Goal: Task Accomplishment & Management: Complete application form

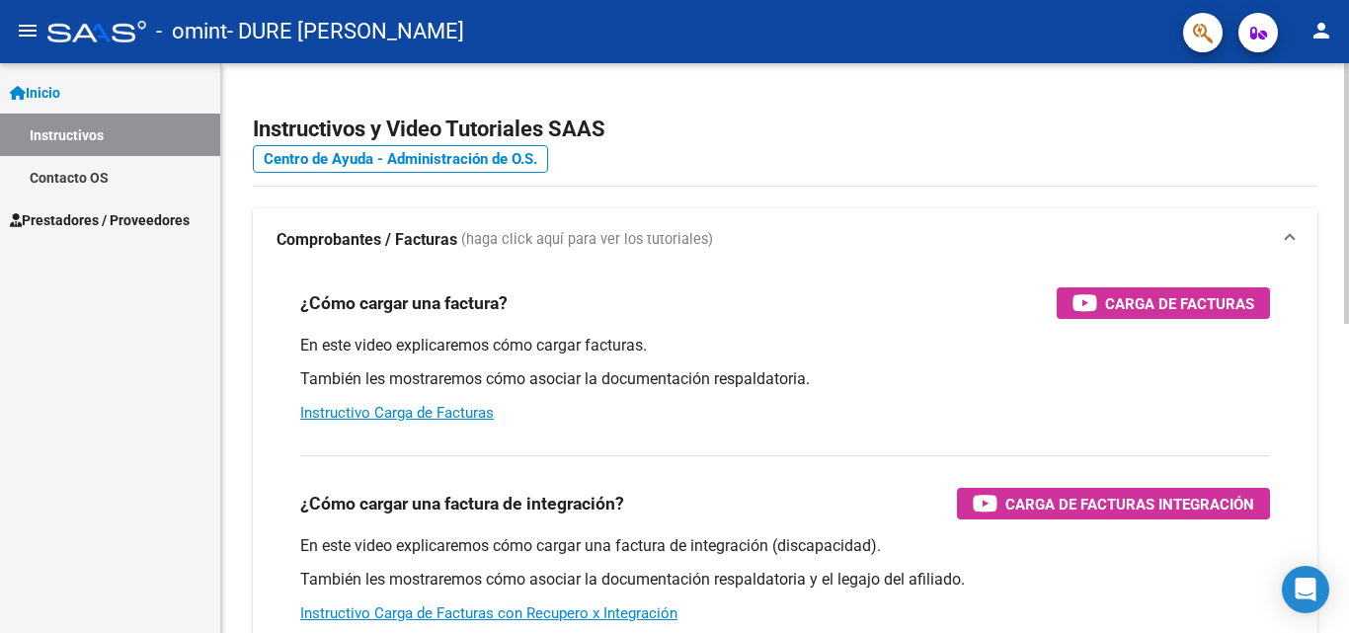
click at [1348, 201] on div at bounding box center [1346, 193] width 5 height 261
click at [79, 82] on link "Inicio" at bounding box center [110, 92] width 220 height 42
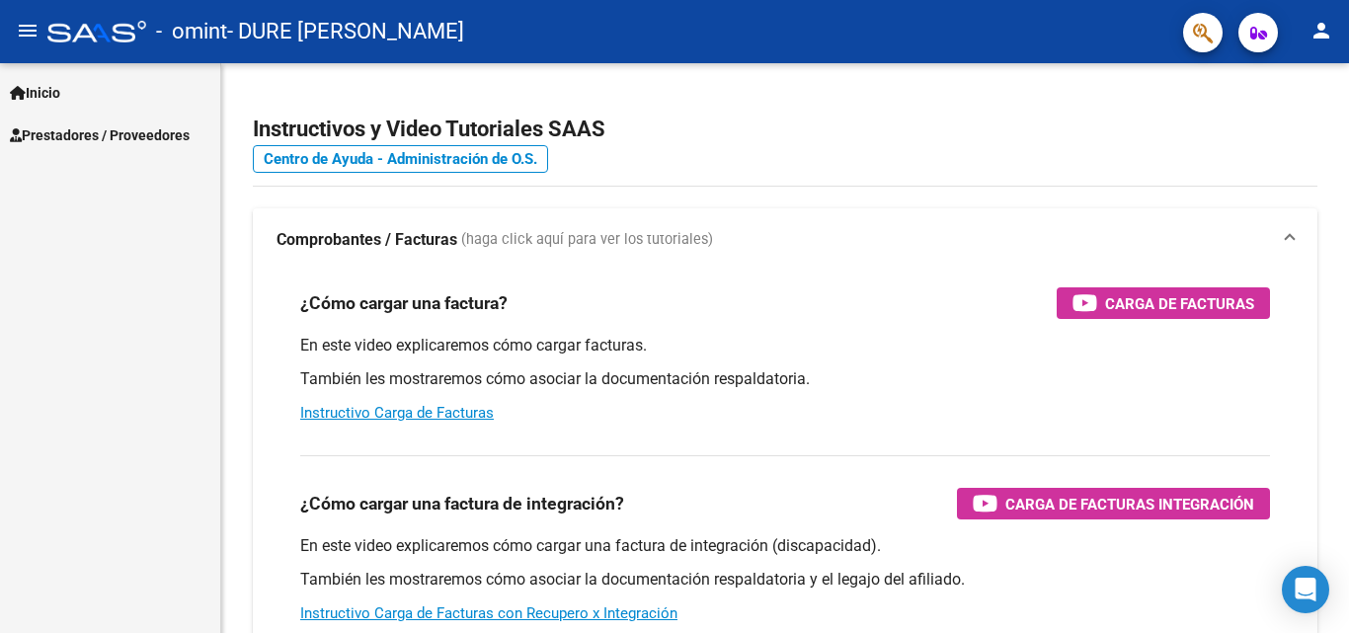
click at [77, 134] on span "Prestadores / Proveedores" at bounding box center [100, 135] width 180 height 22
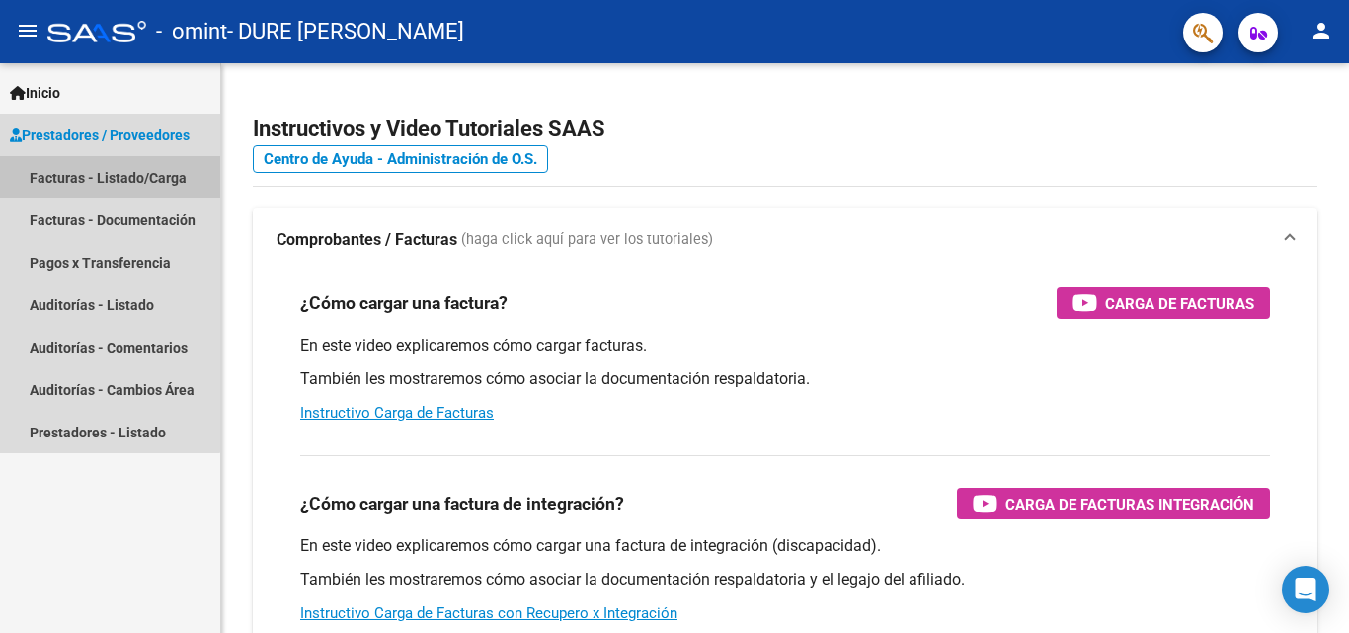
click at [98, 178] on link "Facturas - Listado/Carga" at bounding box center [110, 177] width 220 height 42
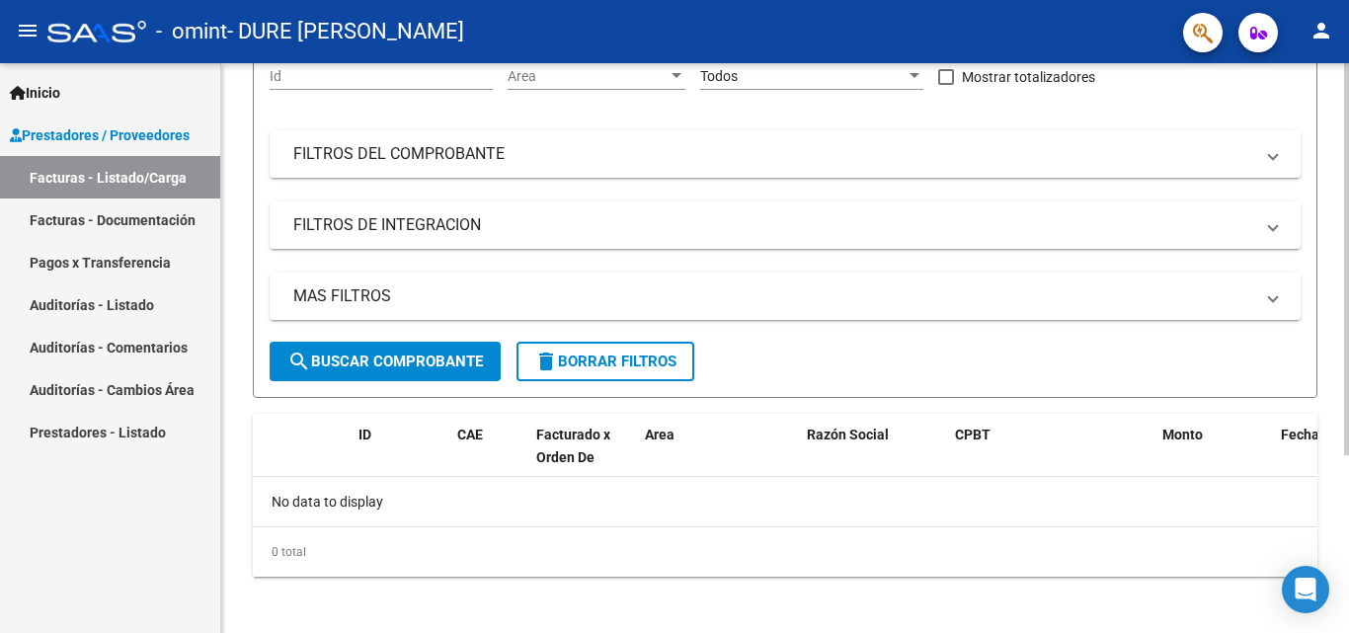
scroll to position [258, 0]
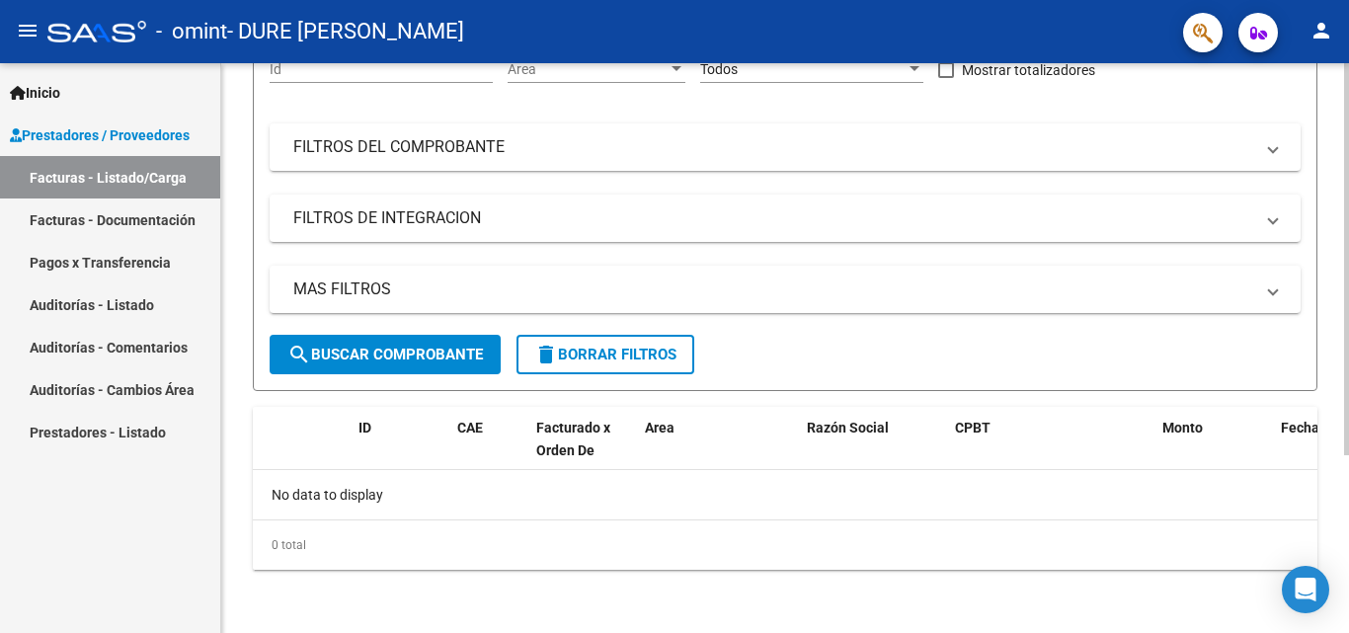
click at [1325, 434] on div "Video tutorial PRESTADORES -> Listado de CPBTs Emitidos por Prestadores / Prove…" at bounding box center [787, 219] width 1133 height 828
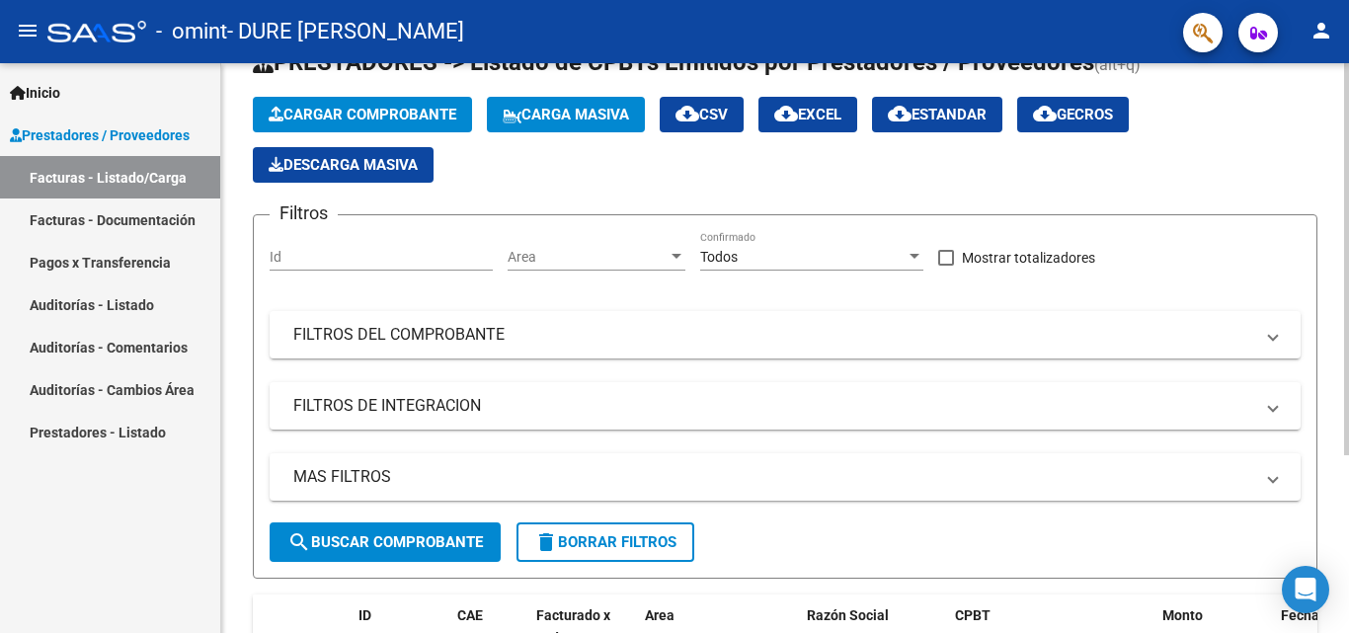
scroll to position [0, 0]
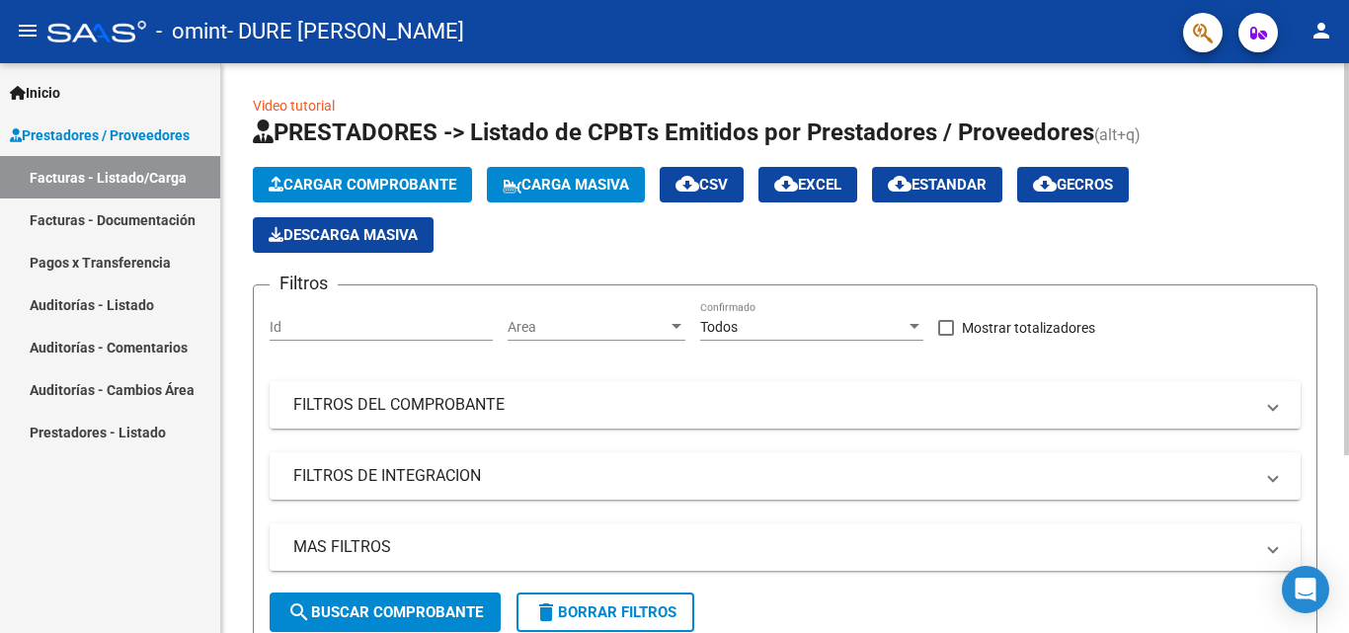
click at [1346, 222] on div at bounding box center [1346, 259] width 5 height 392
click at [291, 107] on link "Video tutorial" at bounding box center [294, 106] width 82 height 16
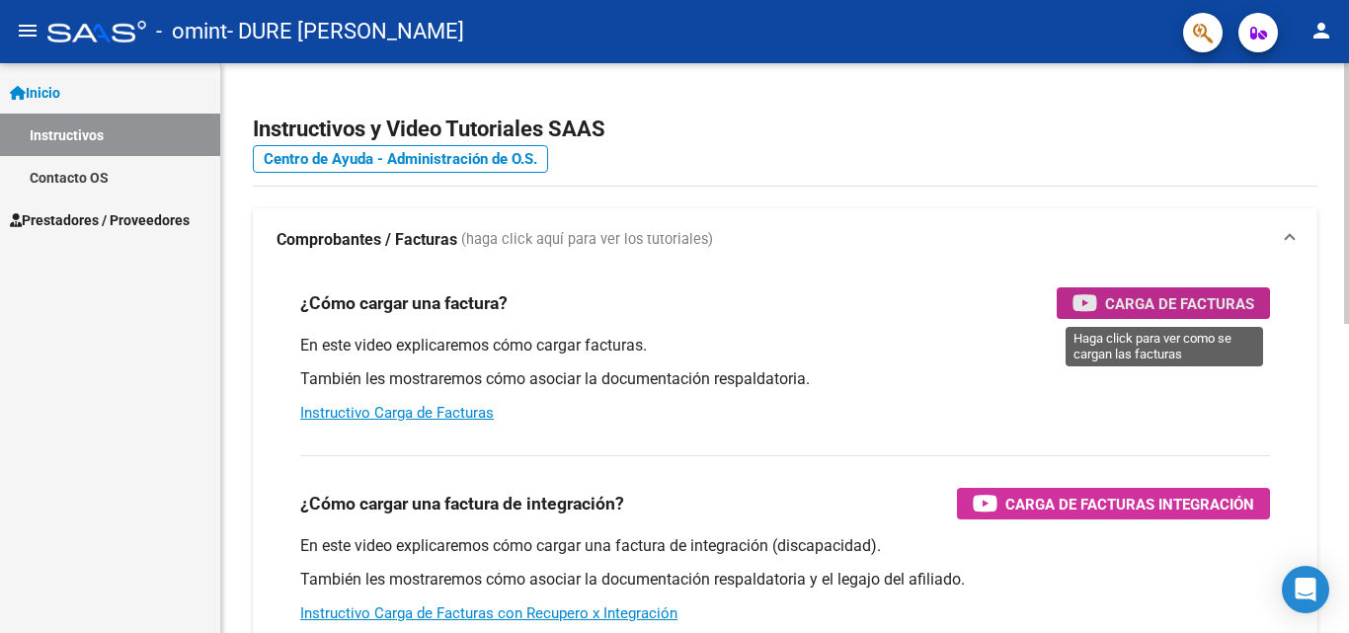
click at [1173, 309] on span "Carga de Facturas" at bounding box center [1179, 303] width 149 height 25
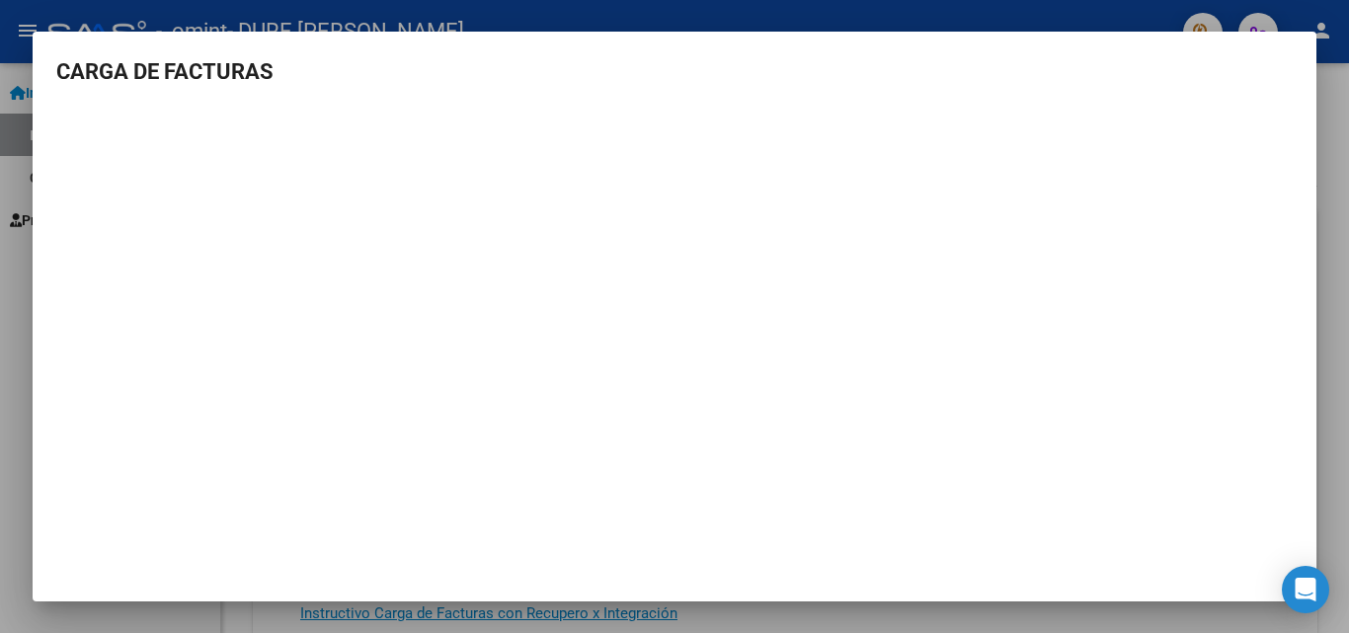
click at [0, 312] on div at bounding box center [674, 316] width 1349 height 633
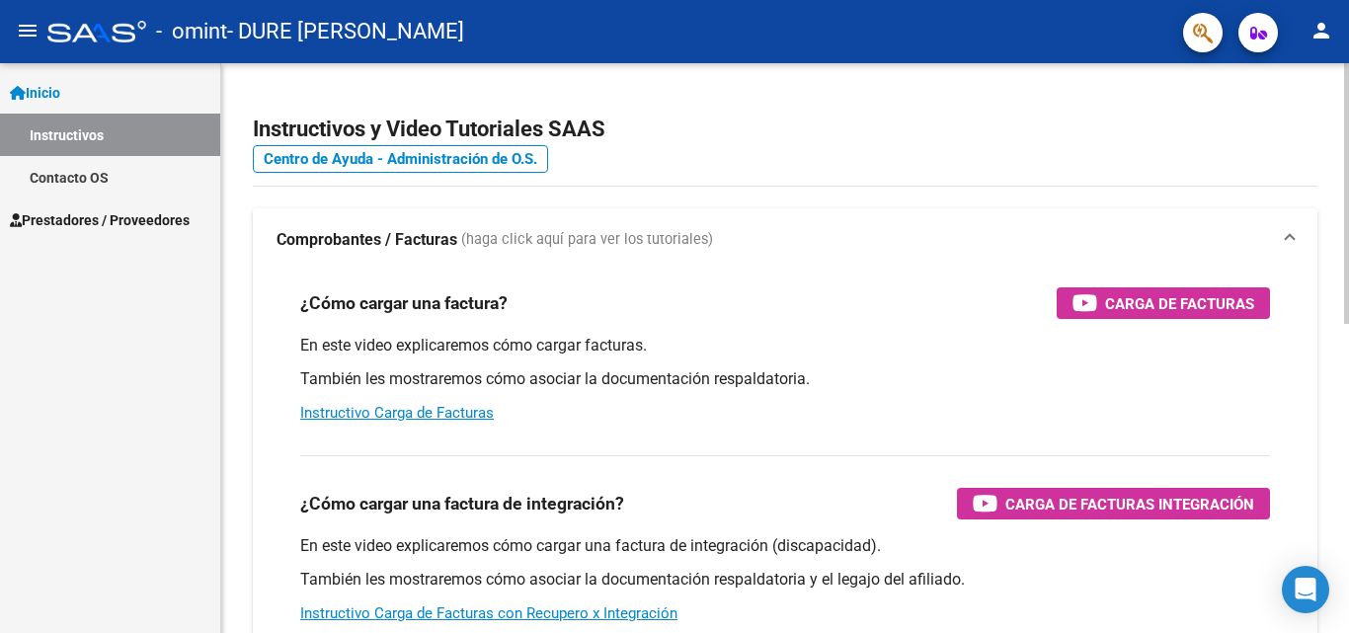
click at [1348, 264] on div at bounding box center [1346, 193] width 5 height 261
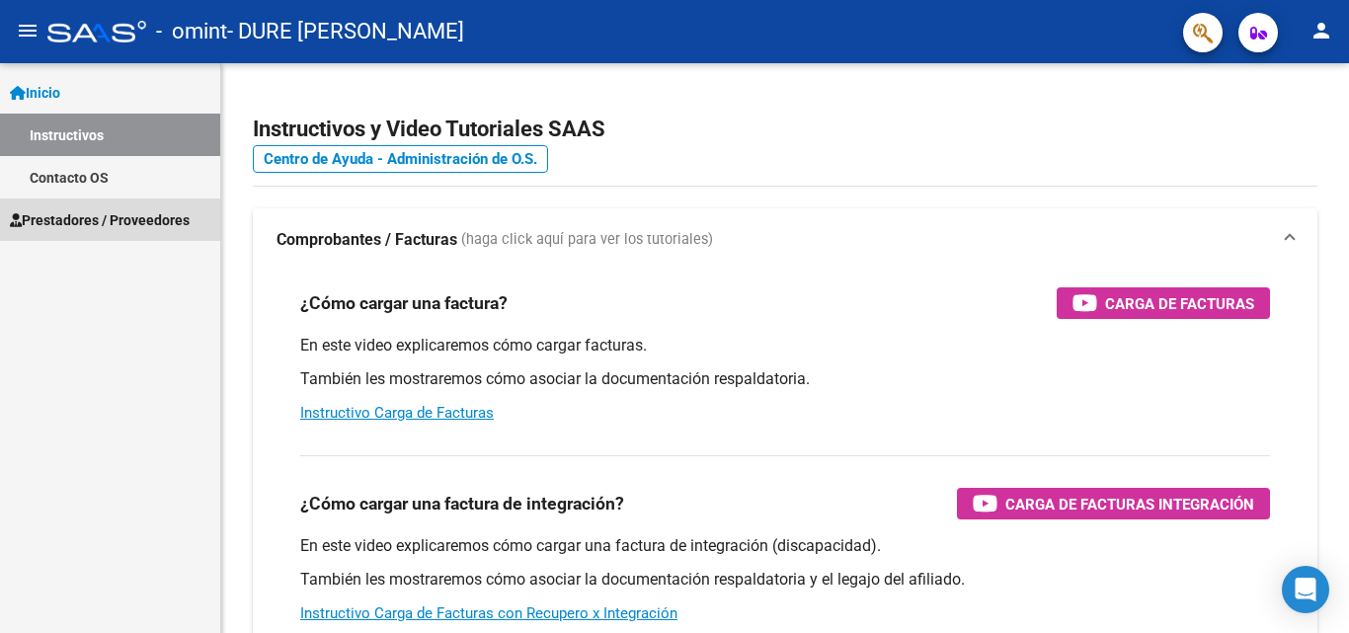
click at [123, 232] on link "Prestadores / Proveedores" at bounding box center [110, 219] width 220 height 42
click at [132, 230] on span "Prestadores / Proveedores" at bounding box center [100, 220] width 180 height 22
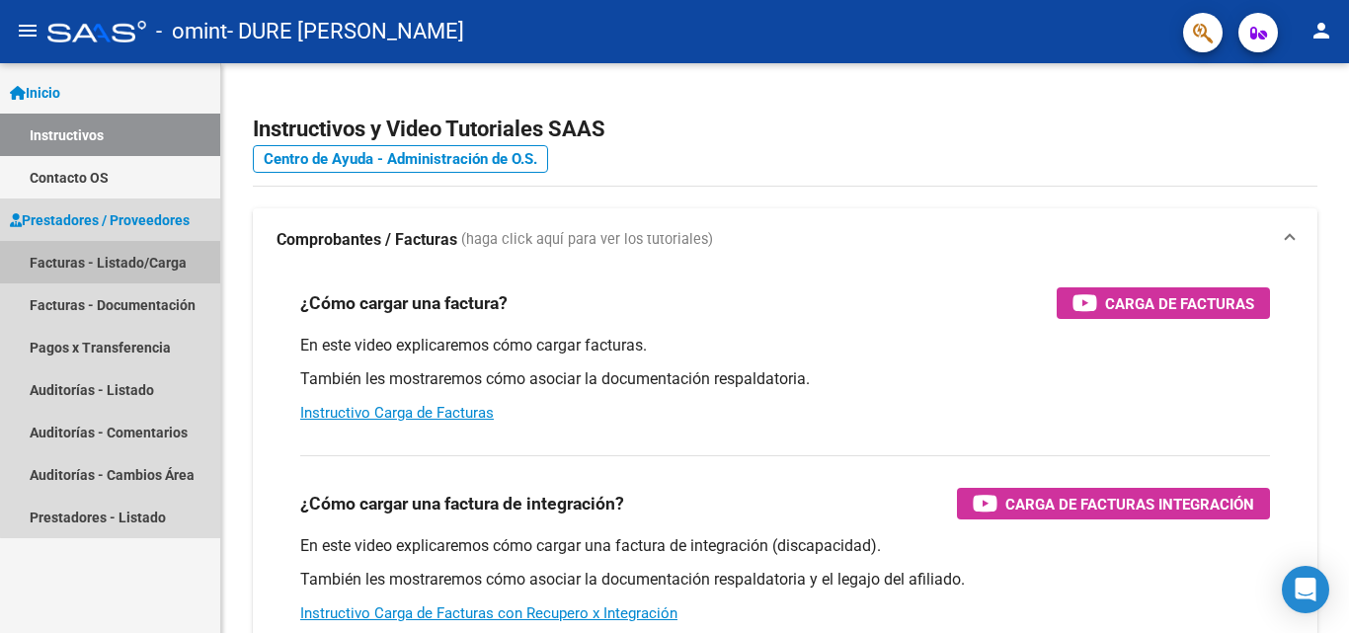
click at [140, 263] on link "Facturas - Listado/Carga" at bounding box center [110, 262] width 220 height 42
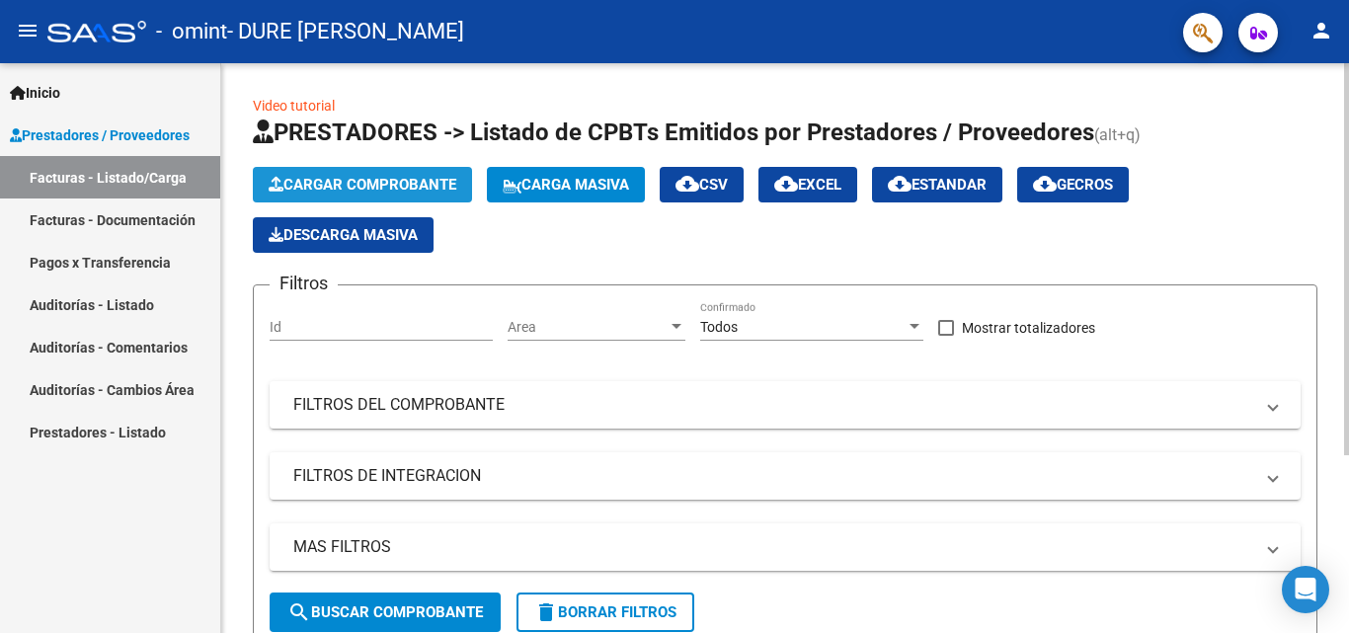
click at [379, 185] on span "Cargar Comprobante" at bounding box center [363, 185] width 188 height 18
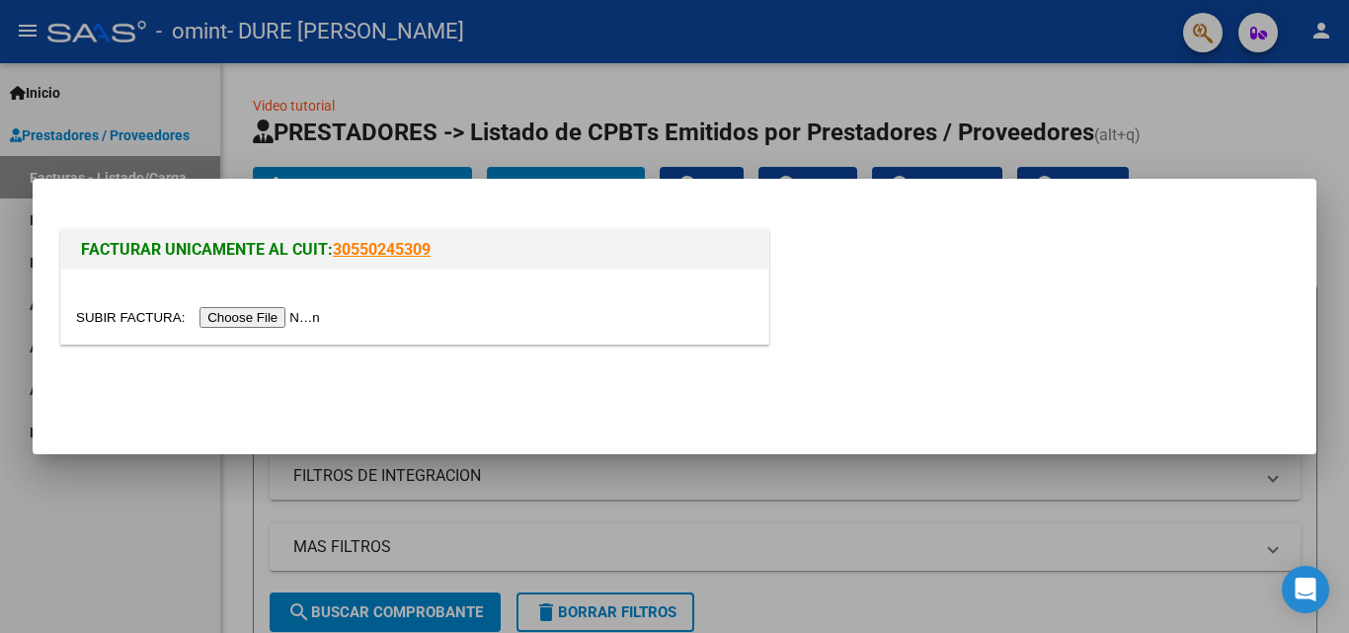
click at [277, 318] on input "file" at bounding box center [201, 317] width 250 height 21
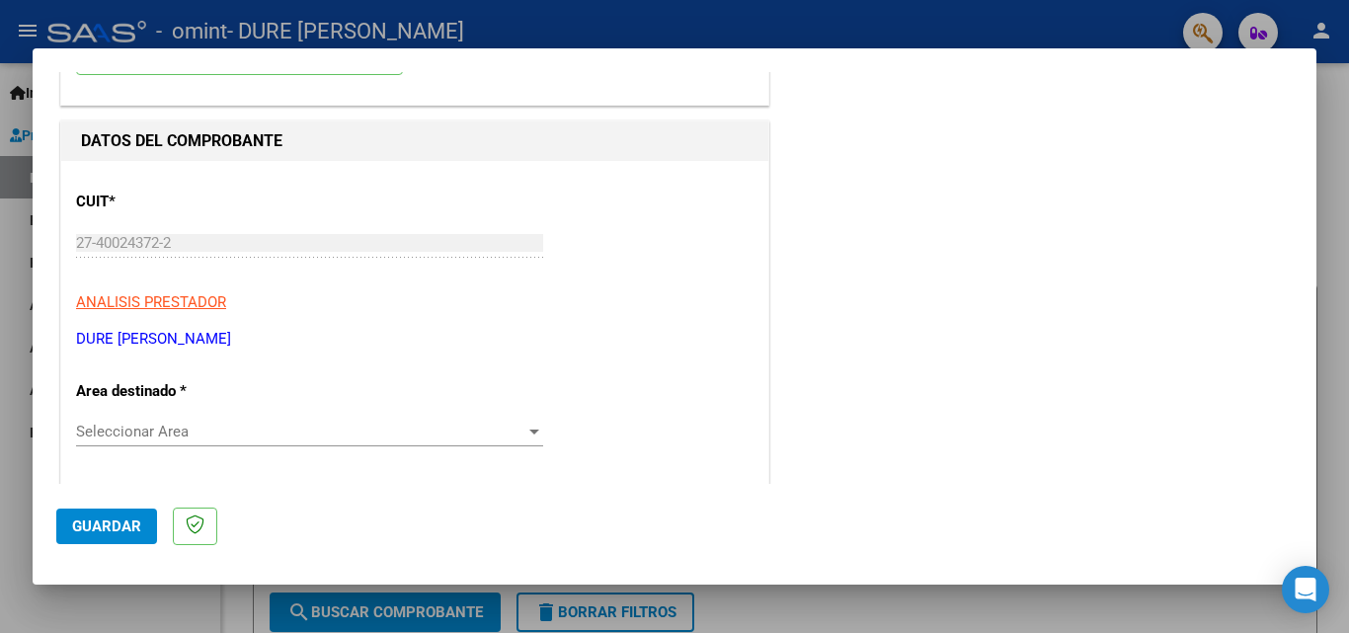
scroll to position [198, 0]
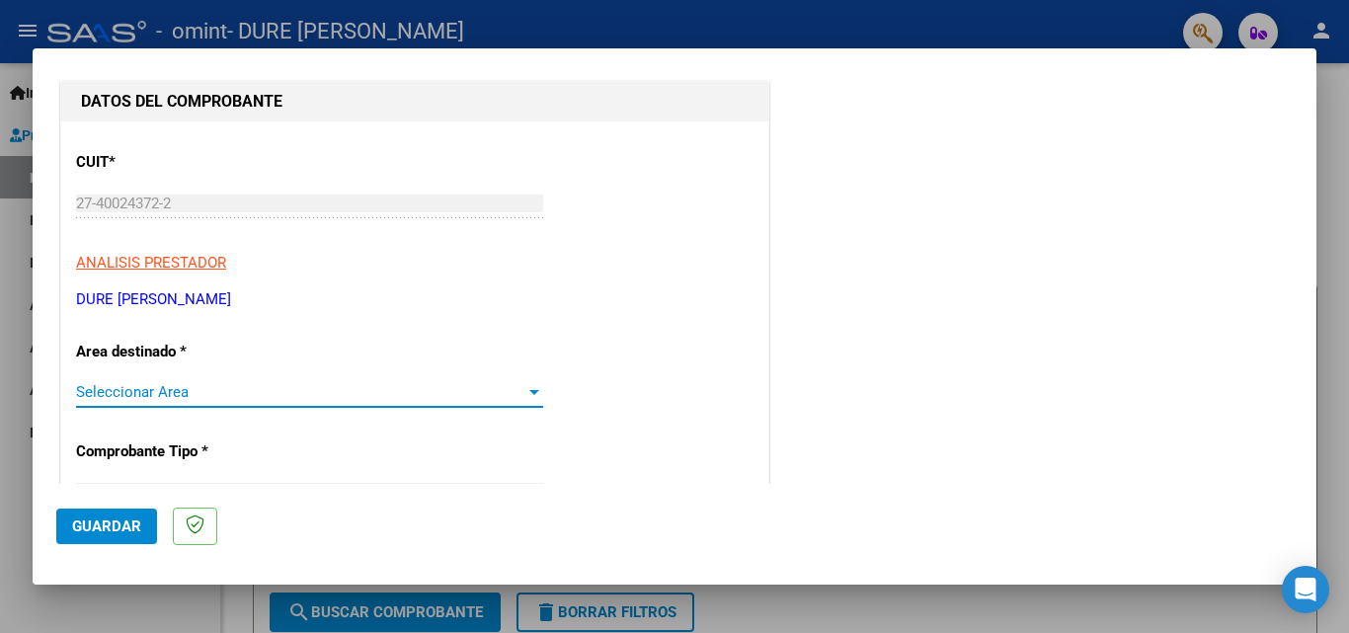
click at [262, 388] on span "Seleccionar Area" at bounding box center [300, 392] width 449 height 18
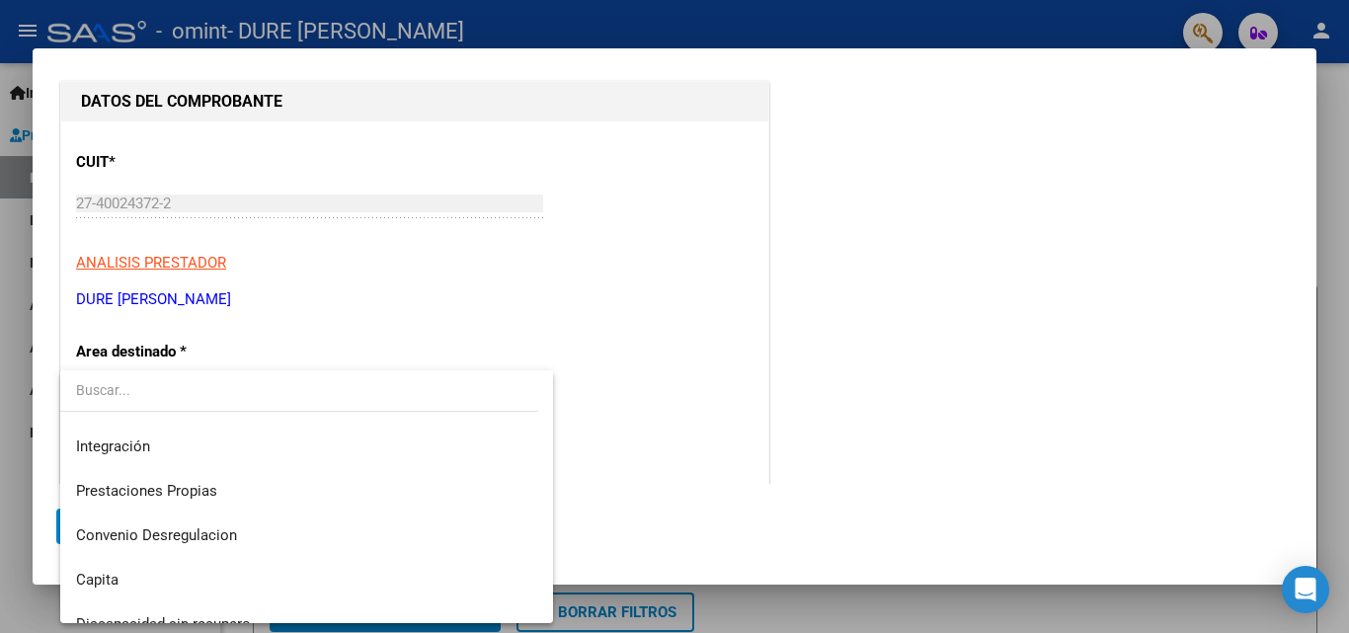
scroll to position [147, 0]
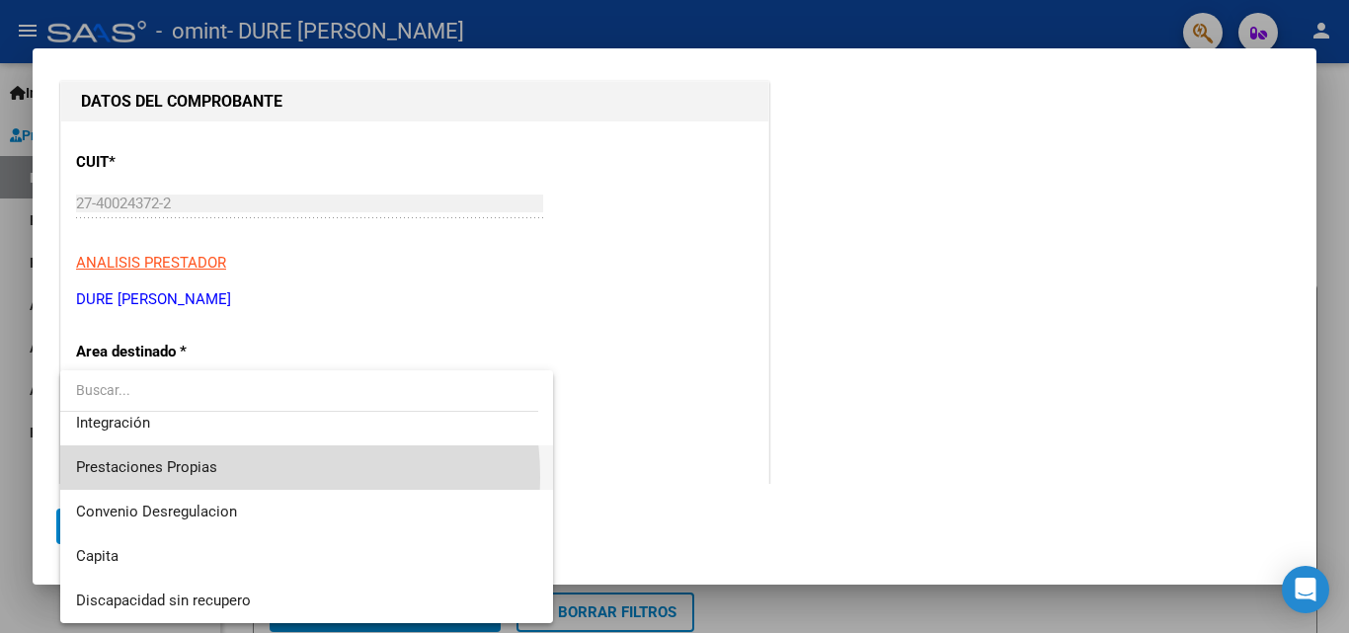
click at [237, 477] on span "Prestaciones Propias" at bounding box center [306, 467] width 461 height 44
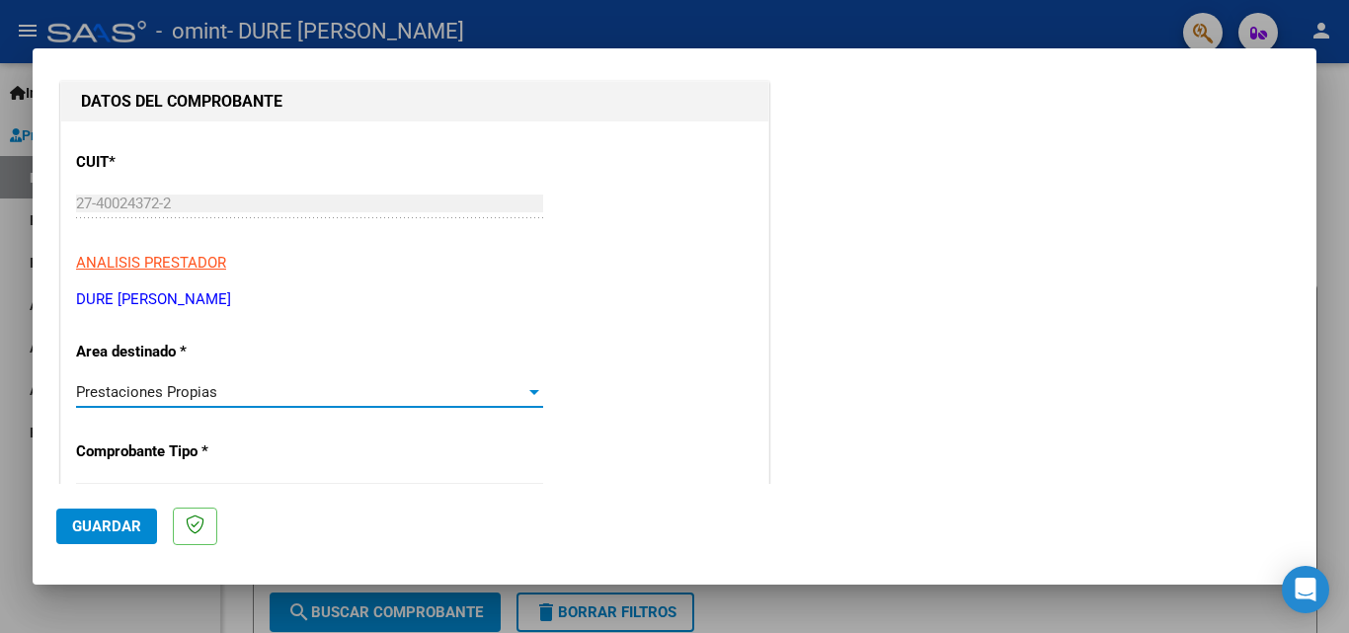
click at [384, 389] on div "Prestaciones Propias" at bounding box center [300, 392] width 449 height 18
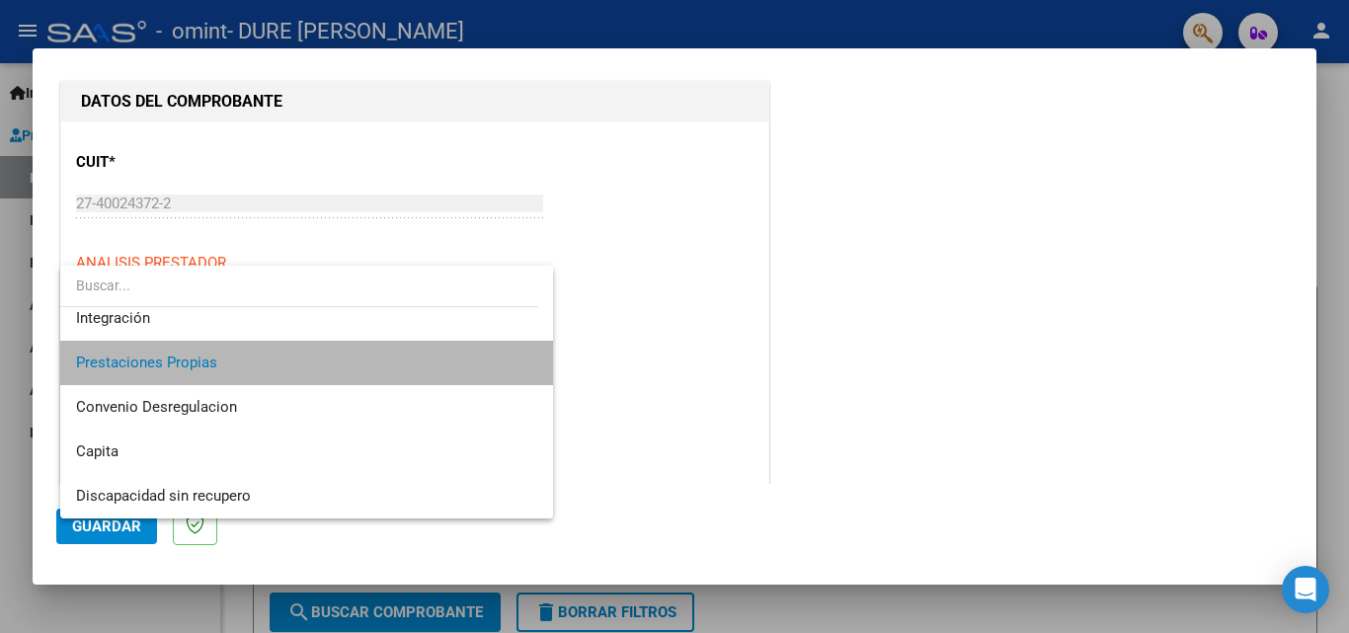
click at [452, 359] on span "Prestaciones Propias" at bounding box center [306, 363] width 461 height 44
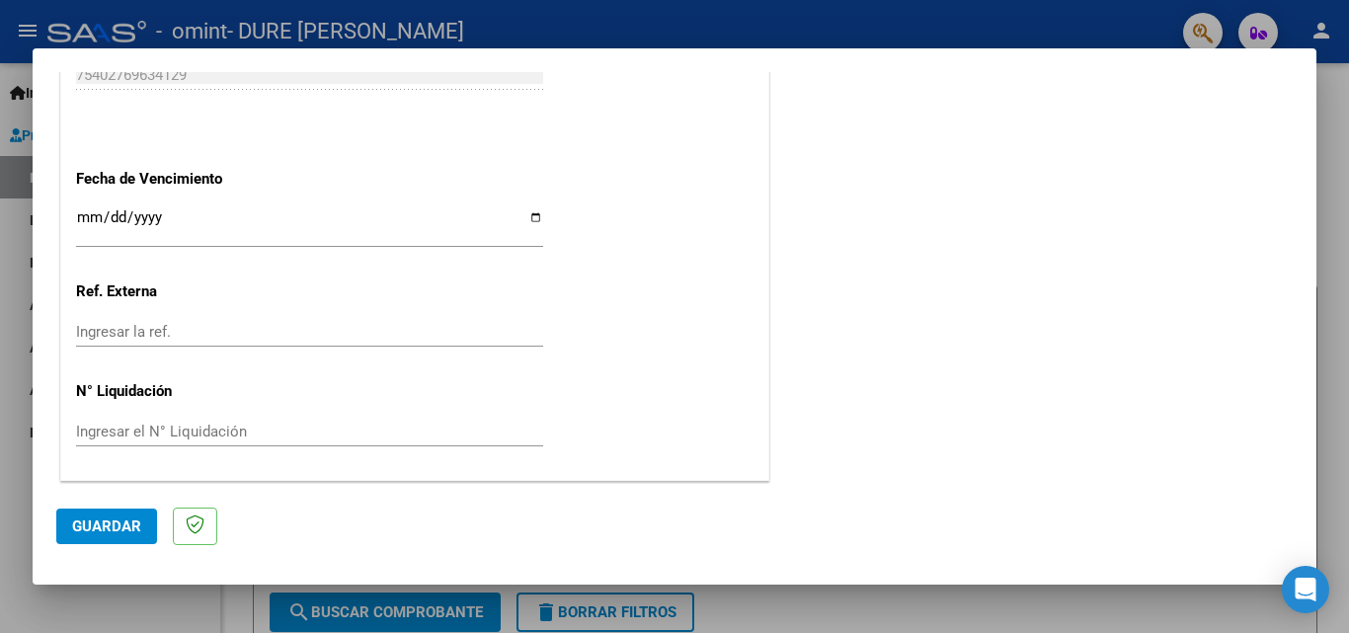
scroll to position [1128, 0]
click at [101, 223] on input "Ingresar la fecha" at bounding box center [309, 224] width 467 height 32
click at [91, 220] on input "Ingresar la fecha" at bounding box center [309, 224] width 467 height 32
click at [84, 218] on input "Ingresar la fecha" at bounding box center [309, 224] width 467 height 32
click at [114, 521] on span "Guardar" at bounding box center [106, 526] width 69 height 18
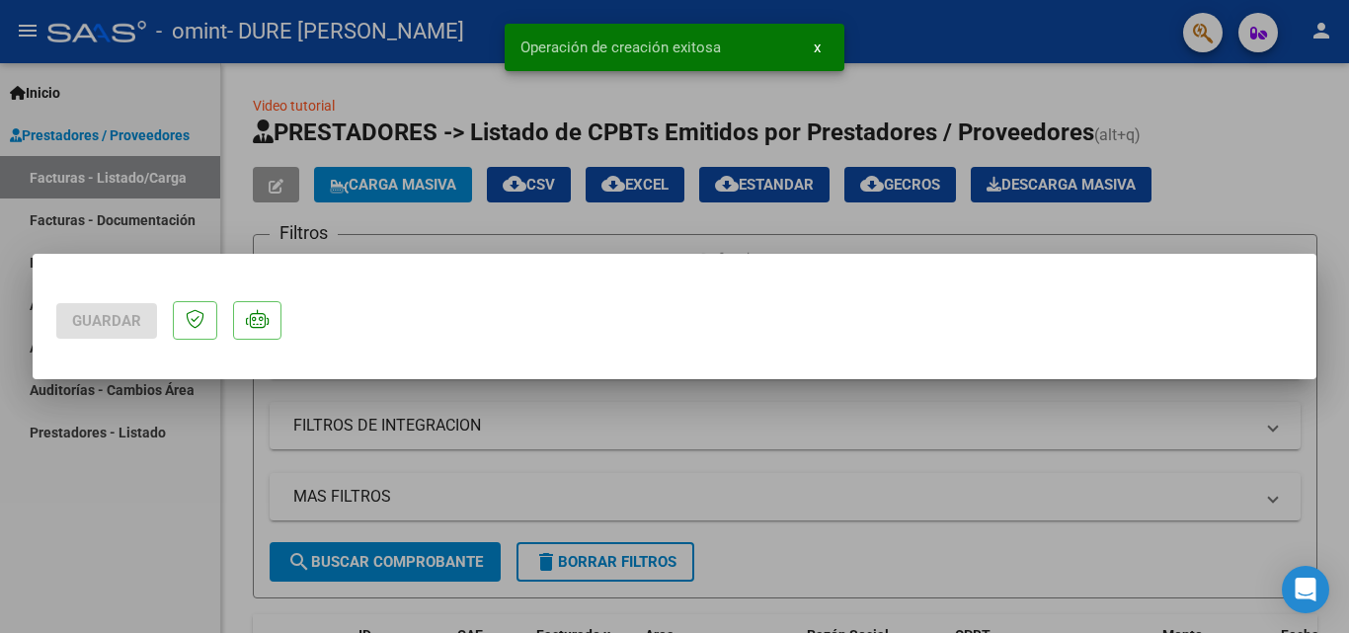
scroll to position [0, 0]
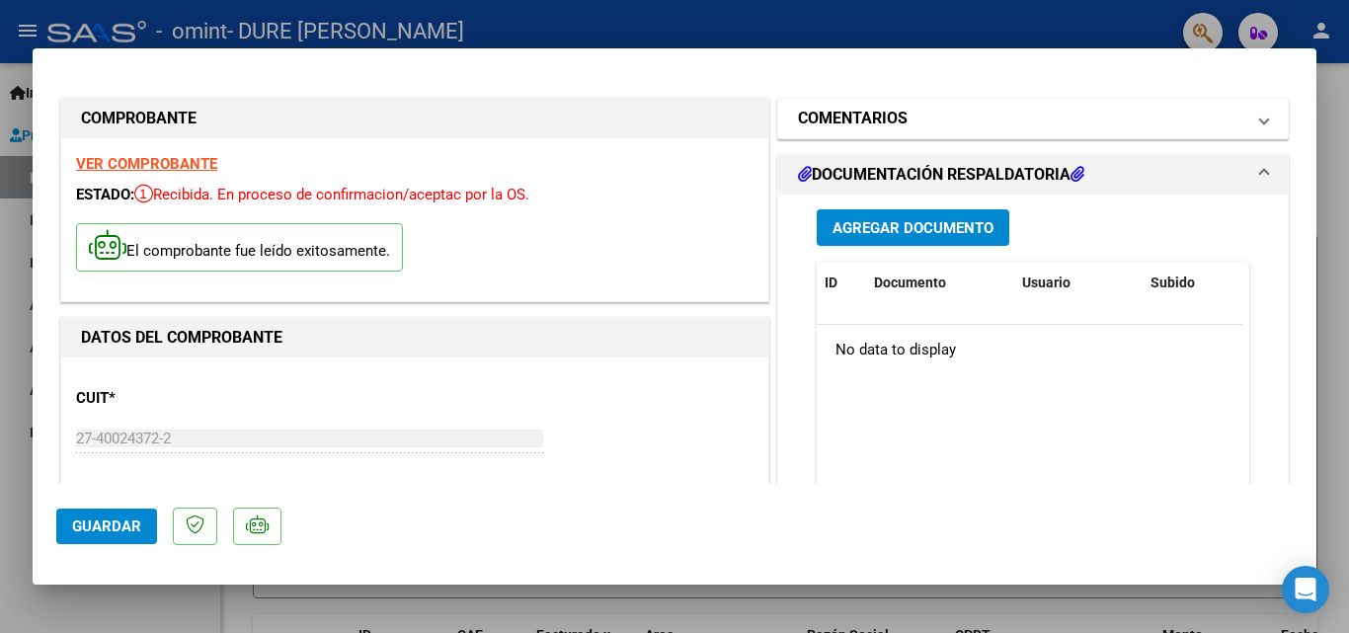
click at [928, 124] on mat-panel-title "COMENTARIOS" at bounding box center [1021, 119] width 446 height 24
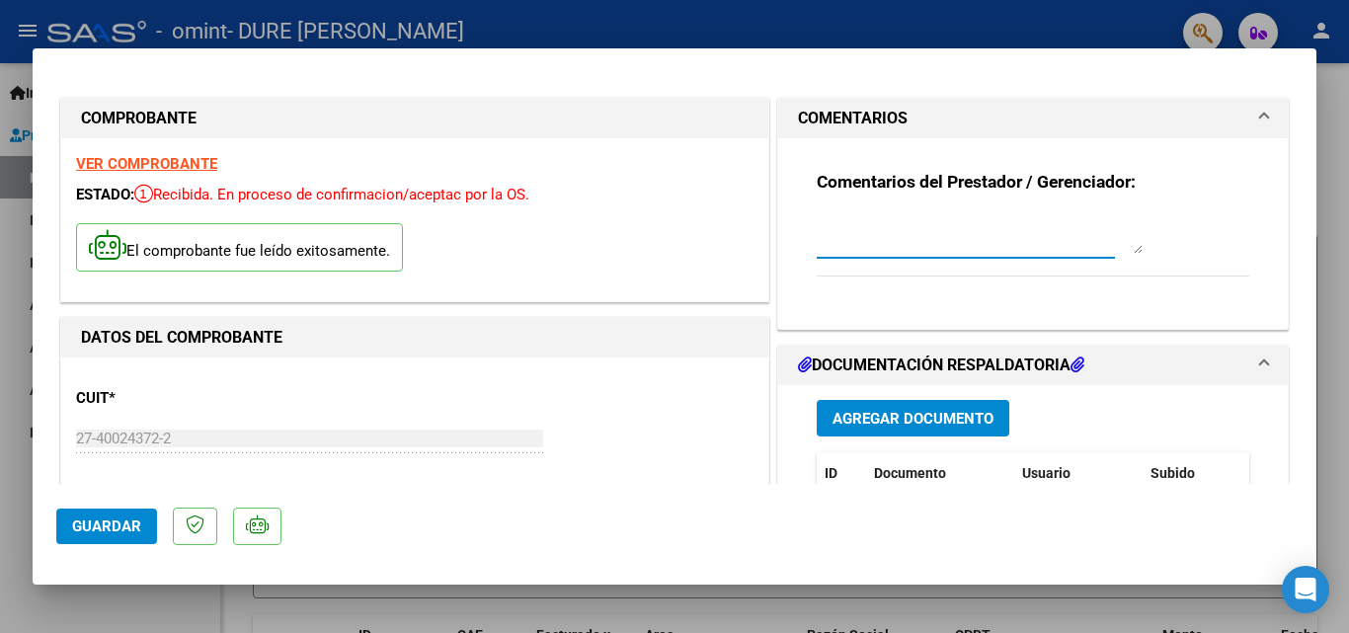
click at [904, 229] on textarea at bounding box center [980, 234] width 326 height 40
click at [911, 423] on span "Agregar Documento" at bounding box center [912, 419] width 161 height 18
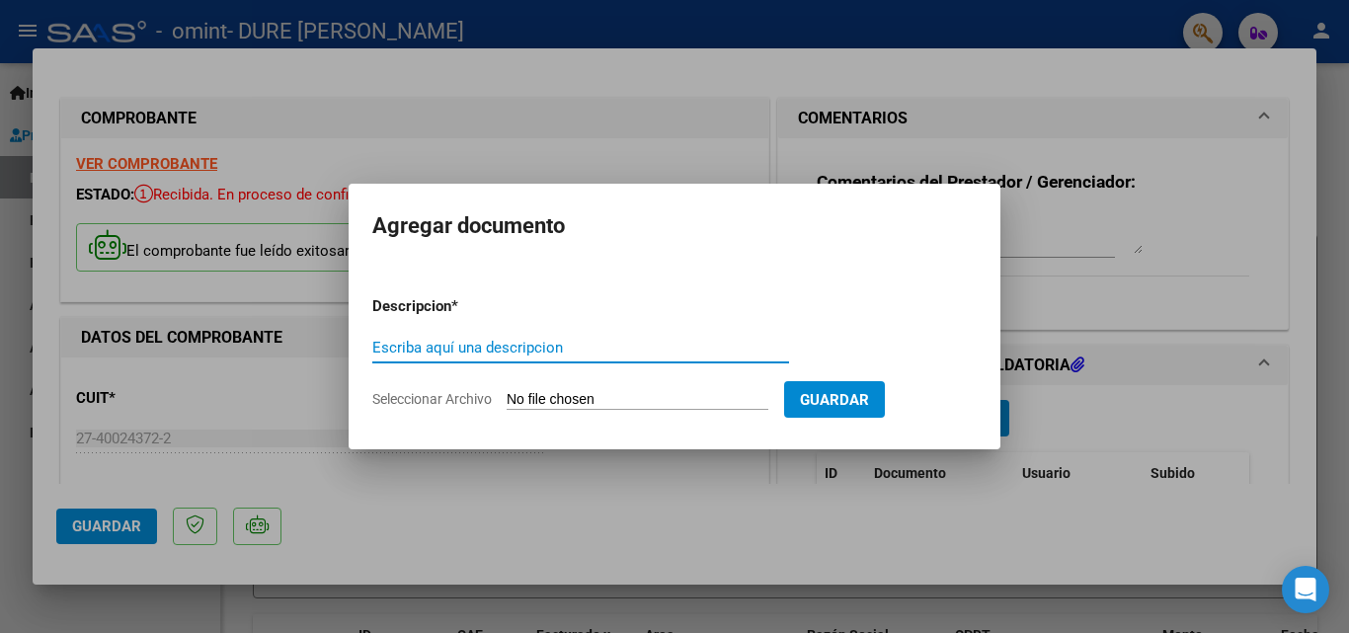
click at [635, 350] on input "Escriba aquí una descripcion" at bounding box center [580, 348] width 417 height 18
type input "Planilla de asistencia"
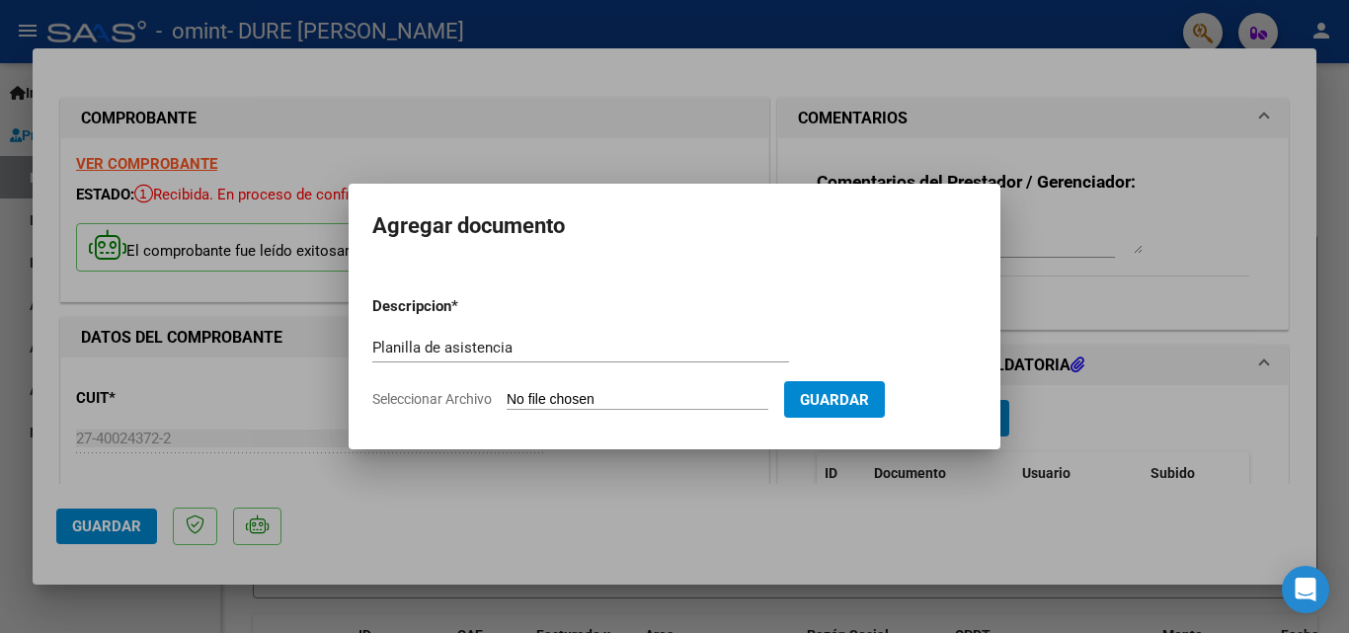
click at [614, 402] on input "Seleccionar Archivo" at bounding box center [638, 400] width 262 height 19
click at [671, 391] on input "Seleccionar Archivo" at bounding box center [638, 400] width 262 height 19
type input "C:\fakepath\Planilla de asistencia [PERSON_NAME].pdf"
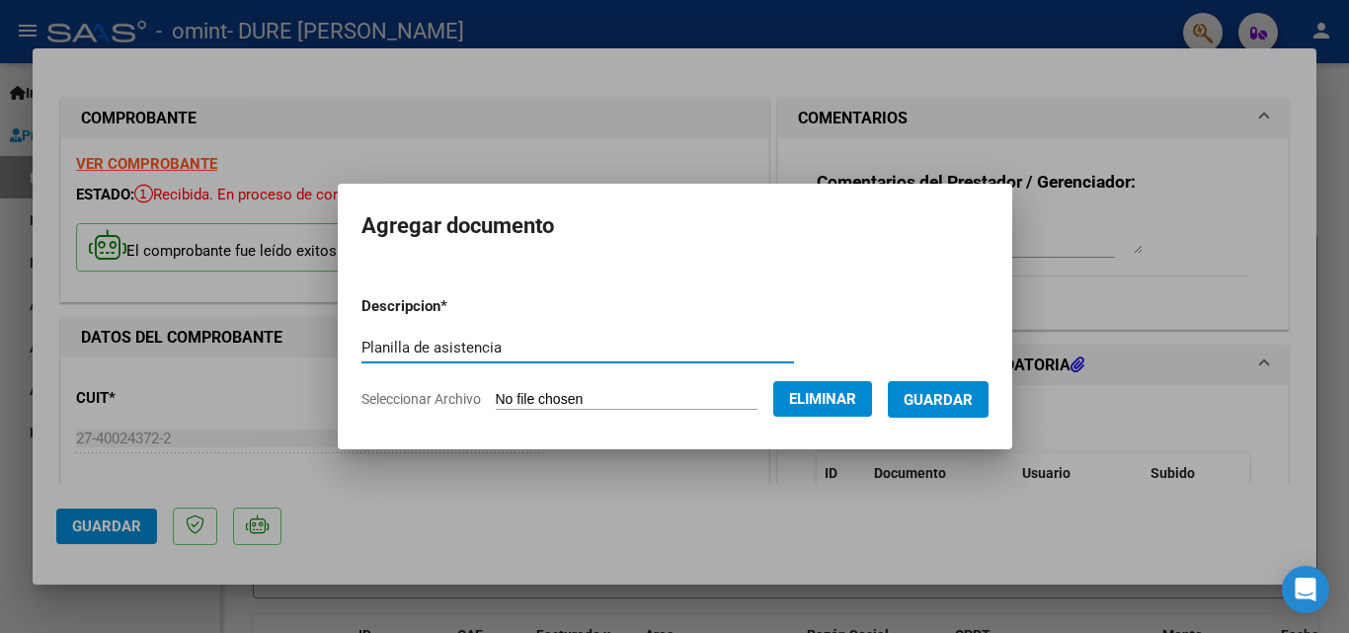
click at [545, 343] on input "Planilla de asistencia" at bounding box center [577, 348] width 433 height 18
type input "Planilla de asistencia válida por 9 sesiones"
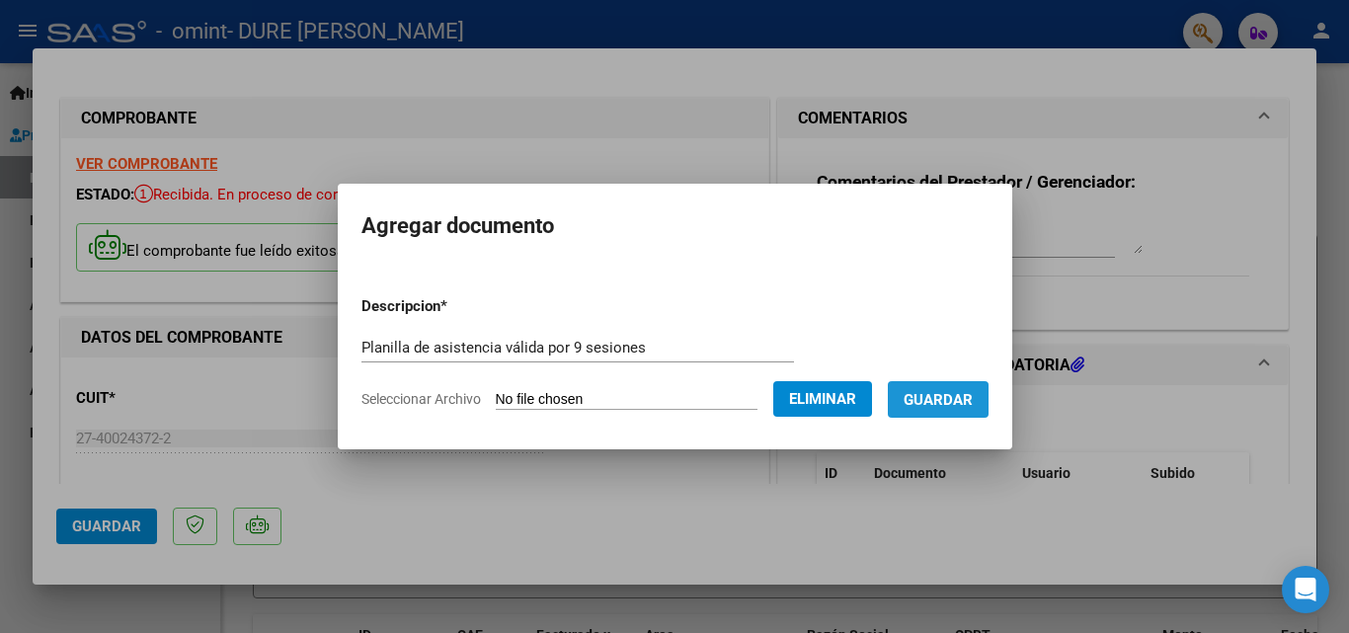
click at [953, 404] on span "Guardar" at bounding box center [938, 400] width 69 height 18
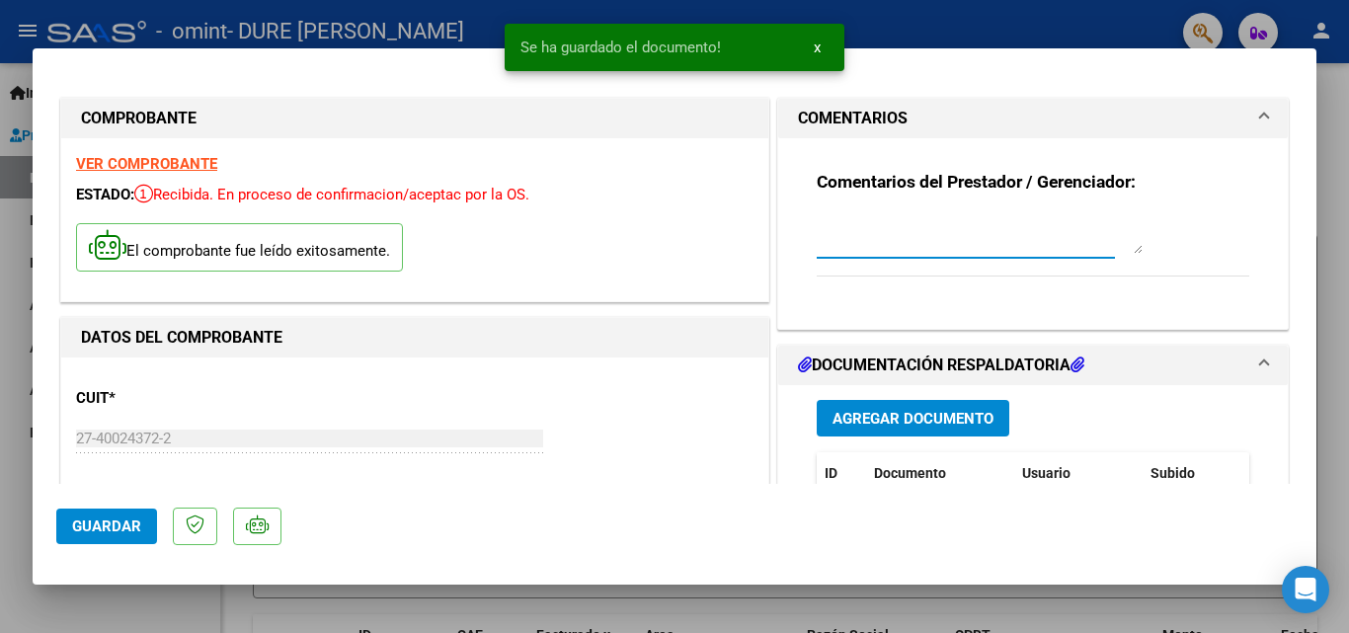
click at [942, 250] on textarea at bounding box center [980, 234] width 326 height 40
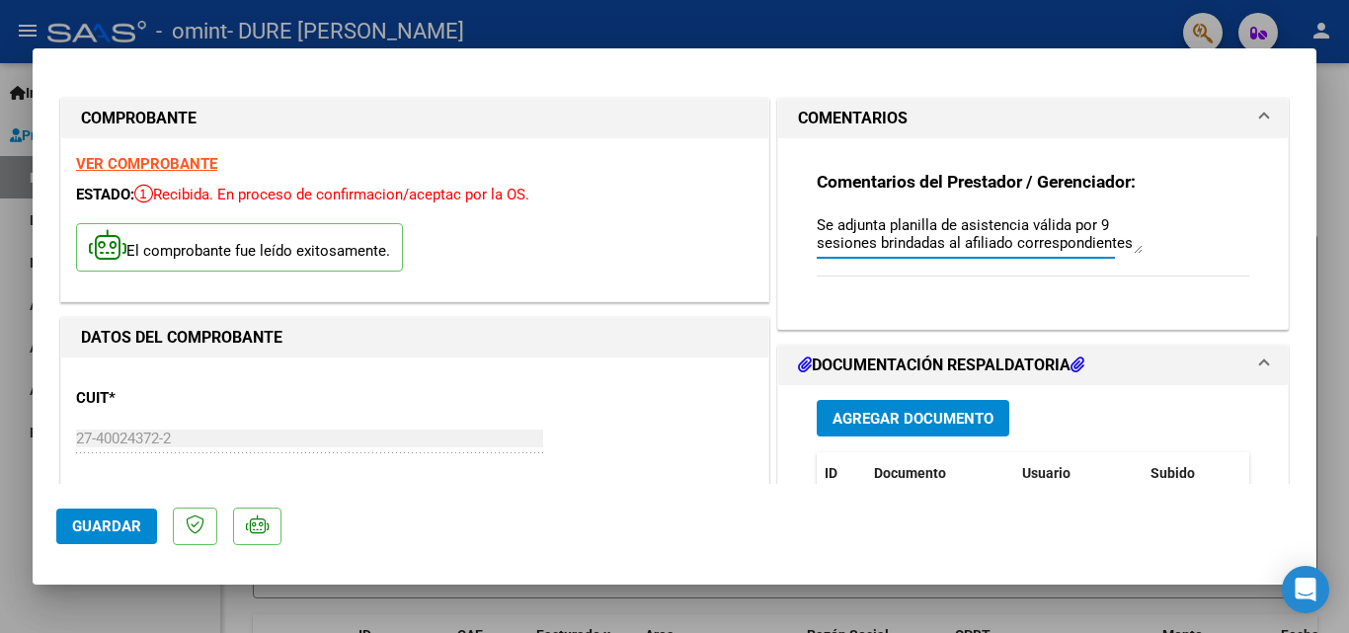
scroll to position [16, 0]
click at [1028, 227] on textarea "Se adjunta planilla de asistencia válida por 9 sesiones brindadas al afiliado c…" at bounding box center [980, 234] width 326 height 40
click at [1090, 223] on textarea "Se adjunta planilla de asistencia válida por 9 sesiones brindadas al afiliado […" at bounding box center [980, 234] width 326 height 40
click at [838, 245] on textarea "Se adjunta planilla de asistencia válida por 9 sesiones brindadas al afiliado […" at bounding box center [980, 234] width 326 height 40
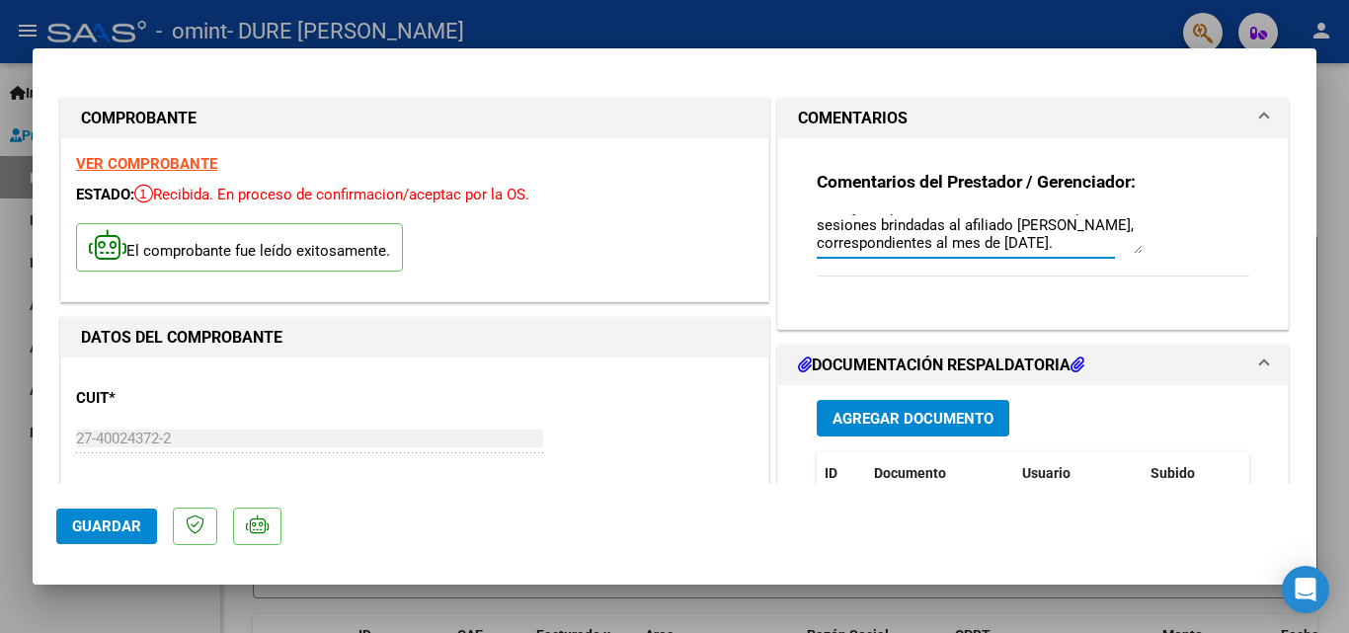
click at [1079, 234] on textarea "Se adjunta planilla de asistencia válida por 9 sesiones brindadas al afiliado […" at bounding box center [980, 234] width 326 height 40
type textarea "Se adjunta planilla de asistencia válida por 9 sesiones brindadas al afiliado […"
click at [108, 534] on span "Guardar" at bounding box center [106, 526] width 69 height 18
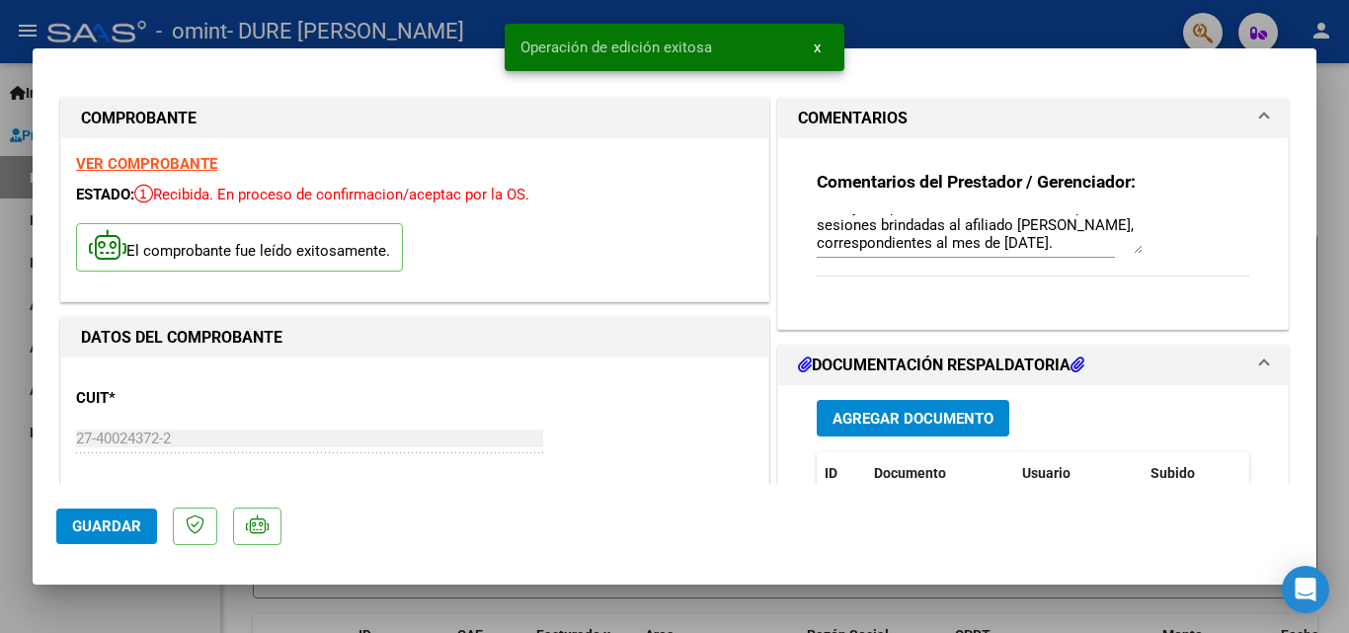
type input "$ 0,00"
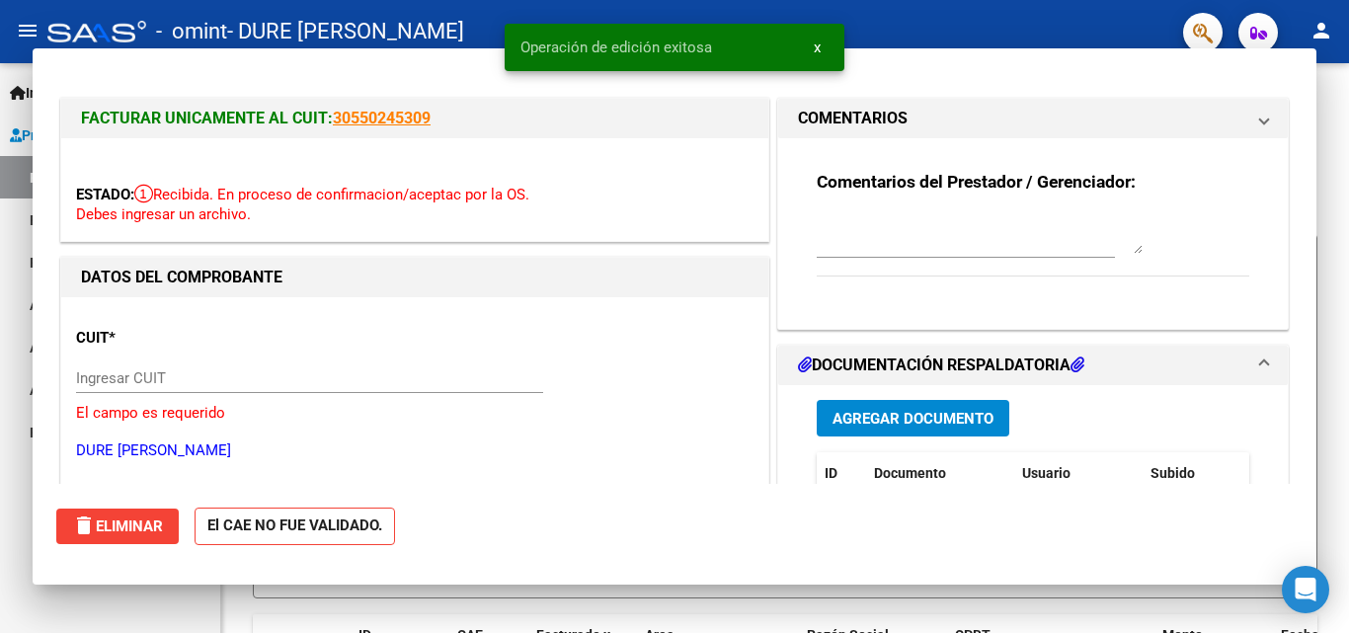
scroll to position [0, 0]
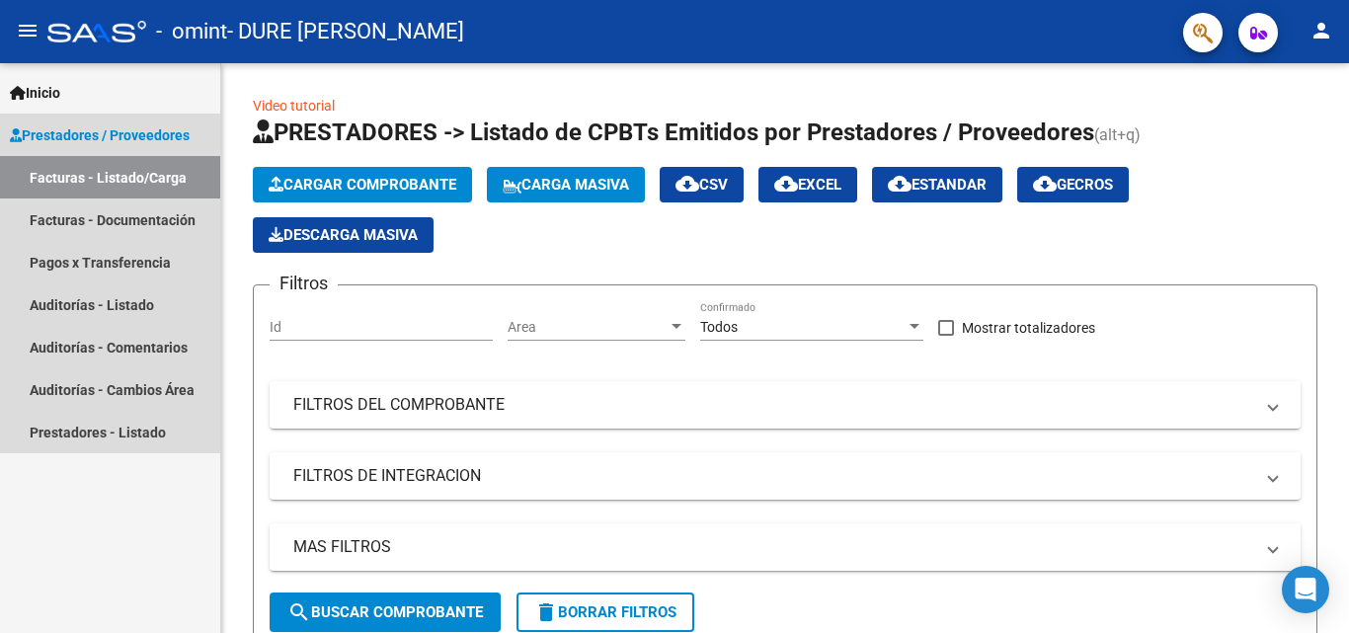
click at [94, 127] on span "Prestadores / Proveedores" at bounding box center [100, 135] width 180 height 22
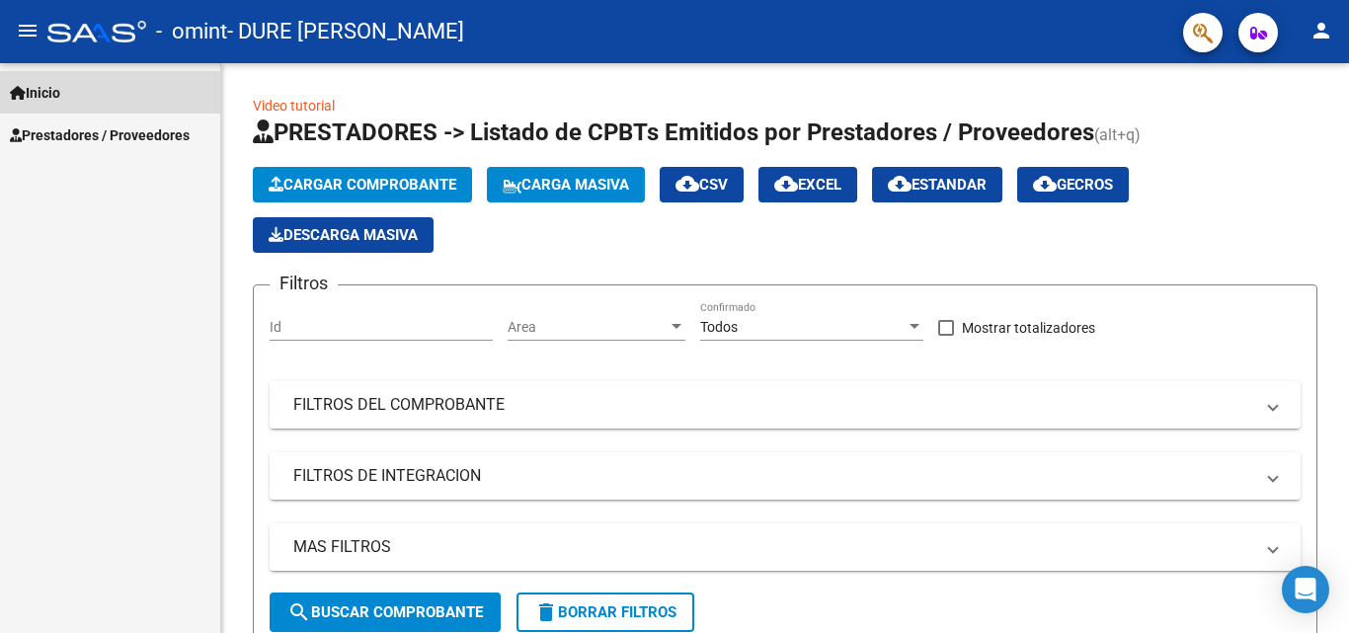
click at [89, 92] on link "Inicio" at bounding box center [110, 92] width 220 height 42
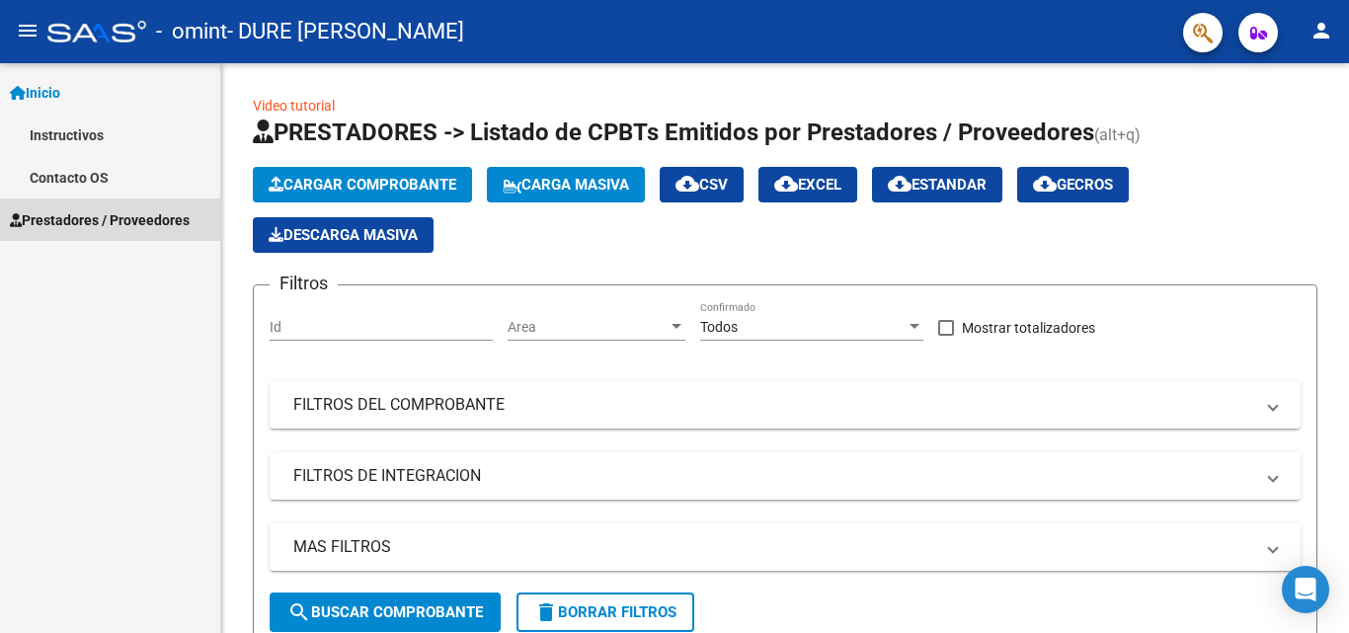
click at [116, 210] on span "Prestadores / Proveedores" at bounding box center [100, 220] width 180 height 22
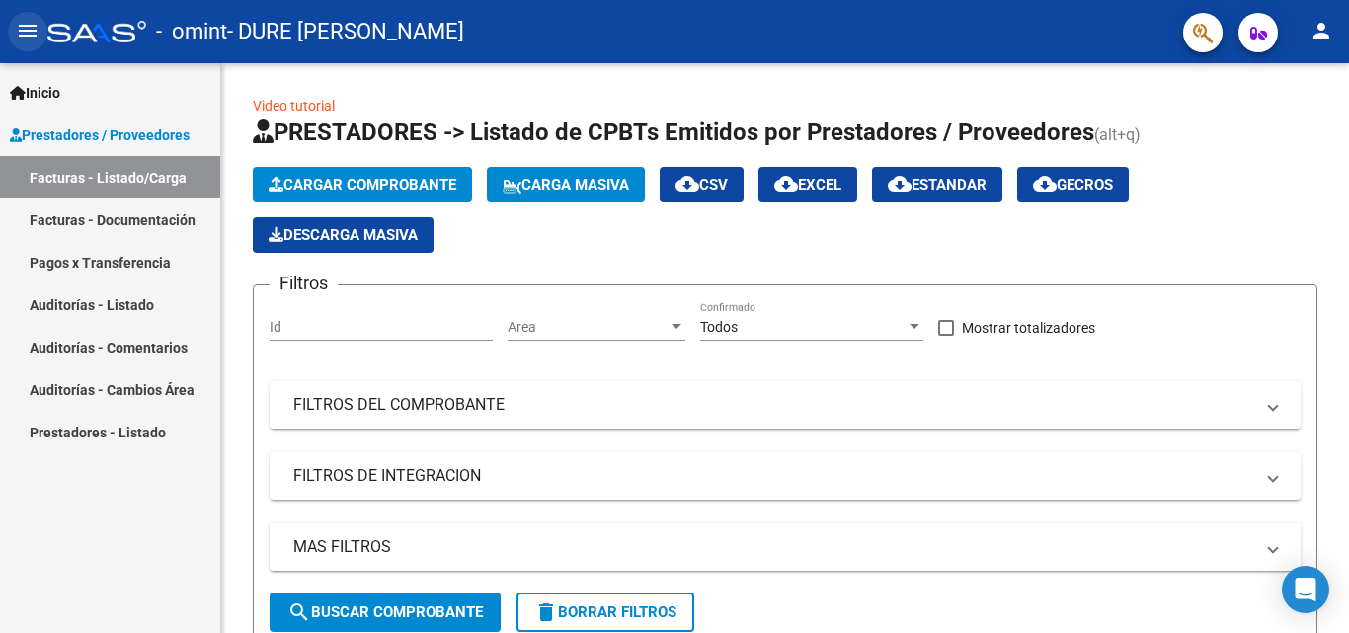
click at [25, 40] on mat-icon "menu" at bounding box center [28, 31] width 24 height 24
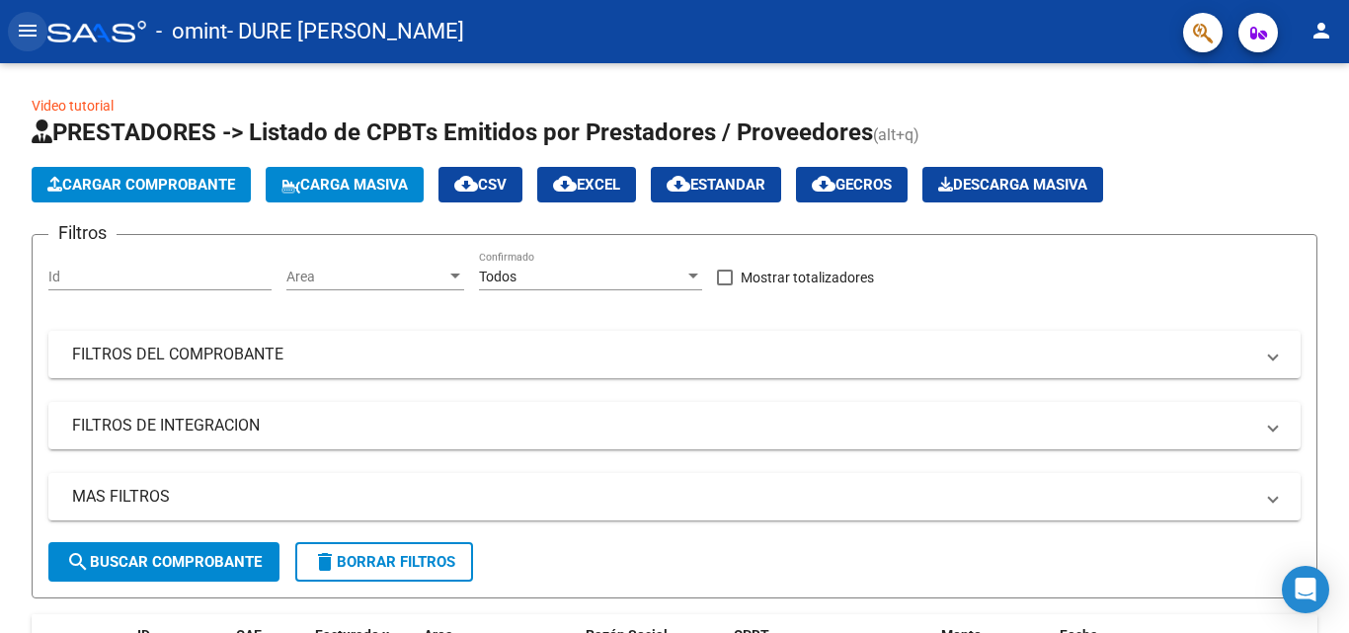
click at [25, 40] on mat-icon "menu" at bounding box center [28, 31] width 24 height 24
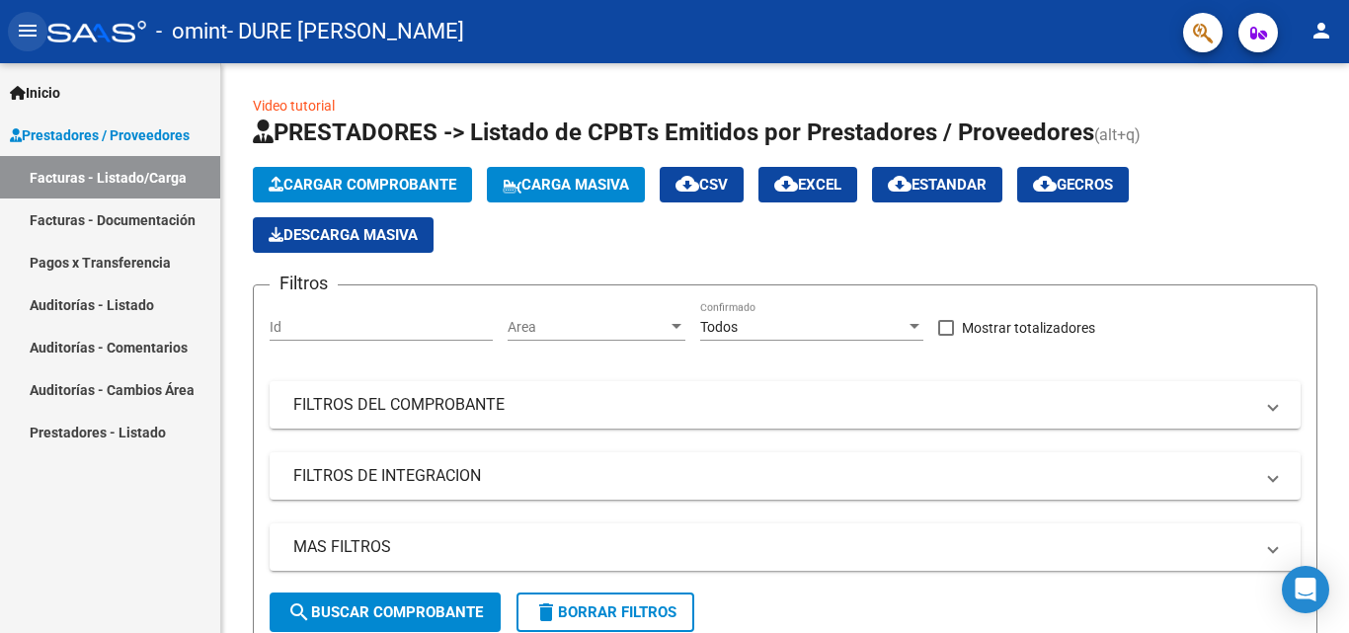
click at [25, 40] on mat-icon "menu" at bounding box center [28, 31] width 24 height 24
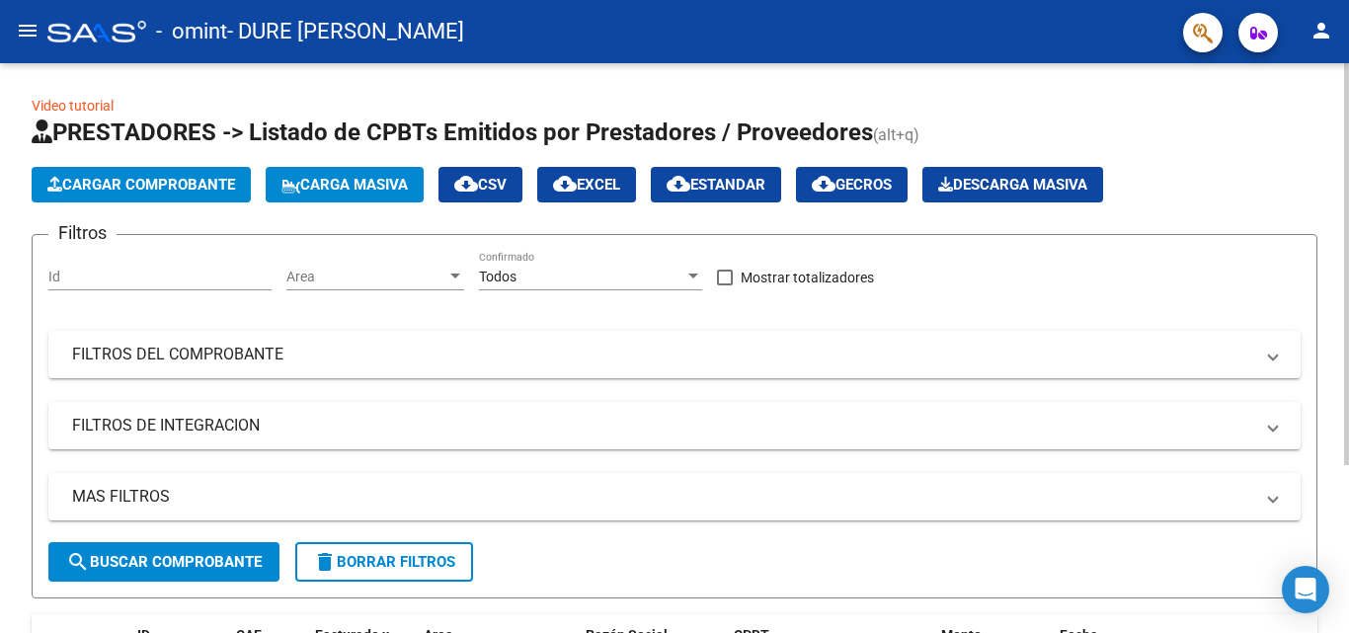
click at [1223, 191] on div "Cargar Comprobante Carga Masiva cloud_download CSV cloud_download EXCEL cloud_d…" at bounding box center [675, 185] width 1286 height 36
